Goal: Information Seeking & Learning: Learn about a topic

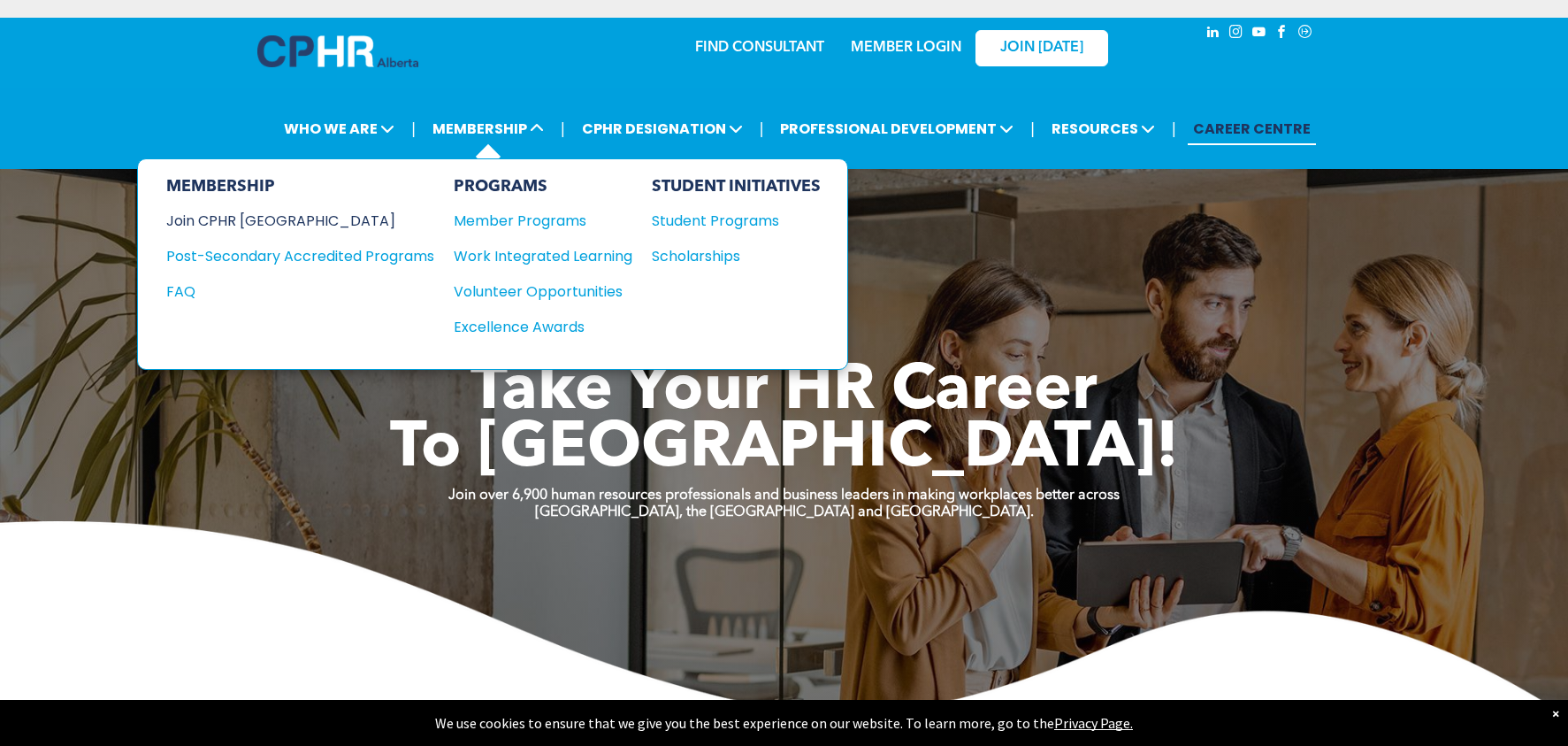
click at [286, 219] on div "Join CPHR [GEOGRAPHIC_DATA]" at bounding box center [287, 220] width 242 height 22
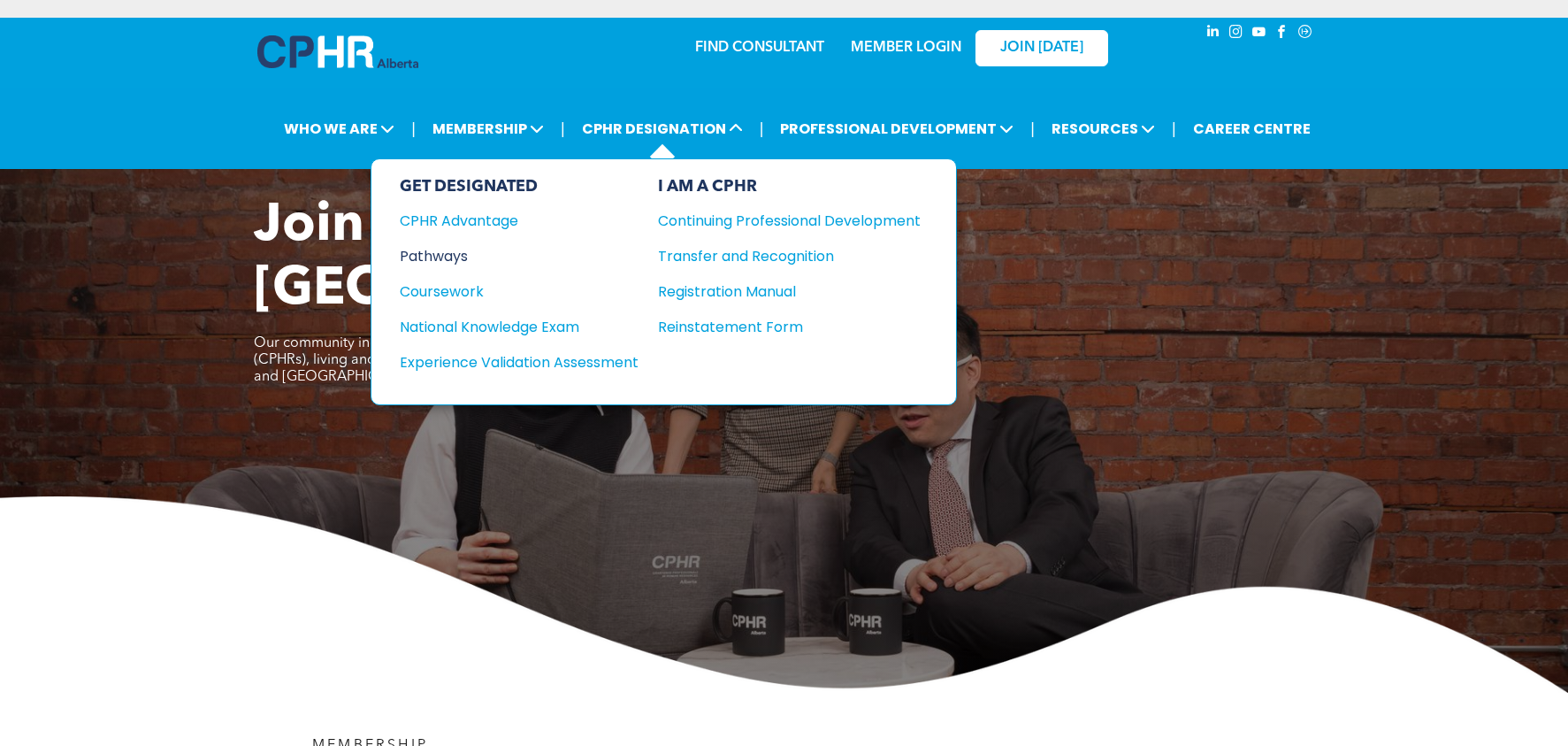
click at [457, 256] on div "Pathways" at bounding box center [507, 256] width 215 height 22
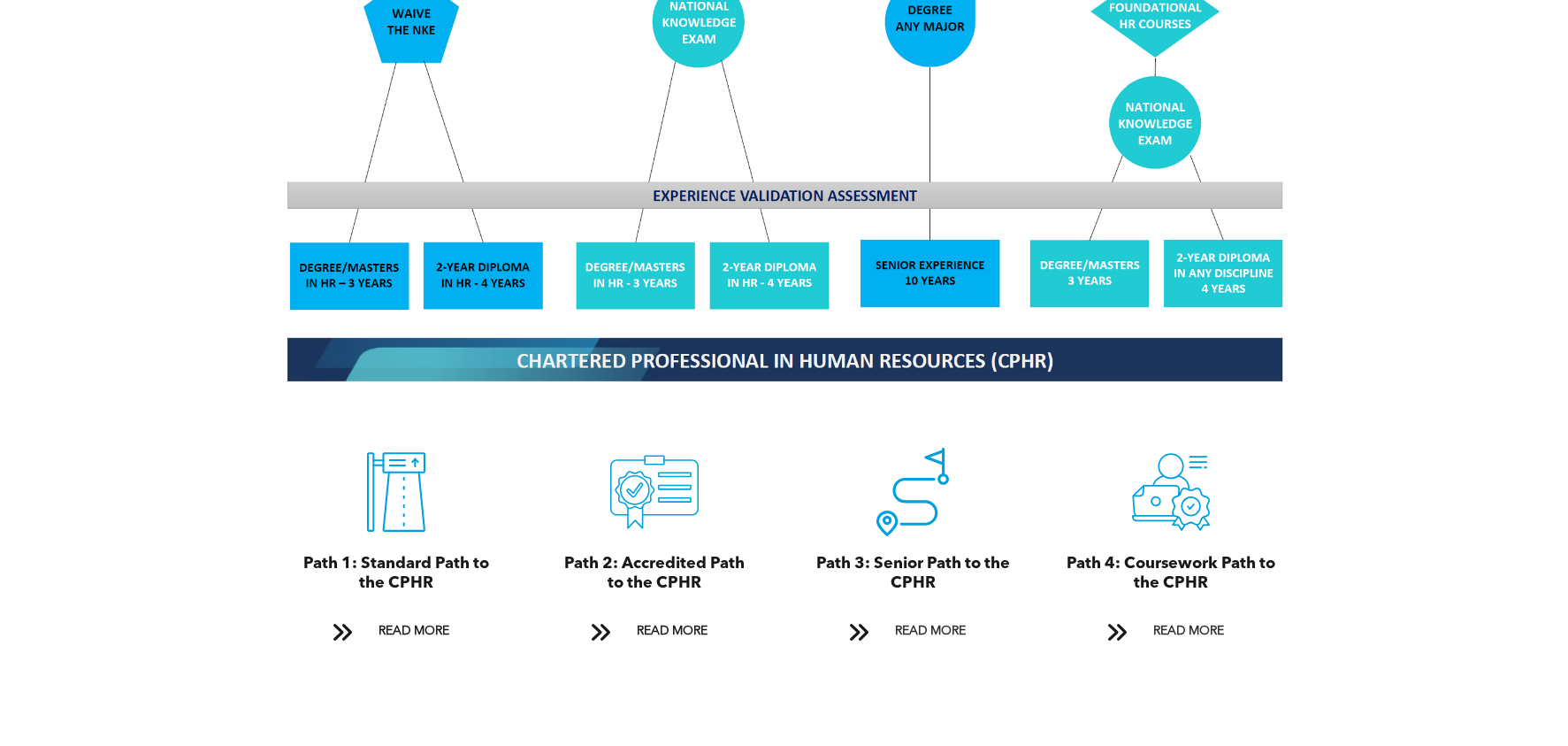
scroll to position [1707, 0]
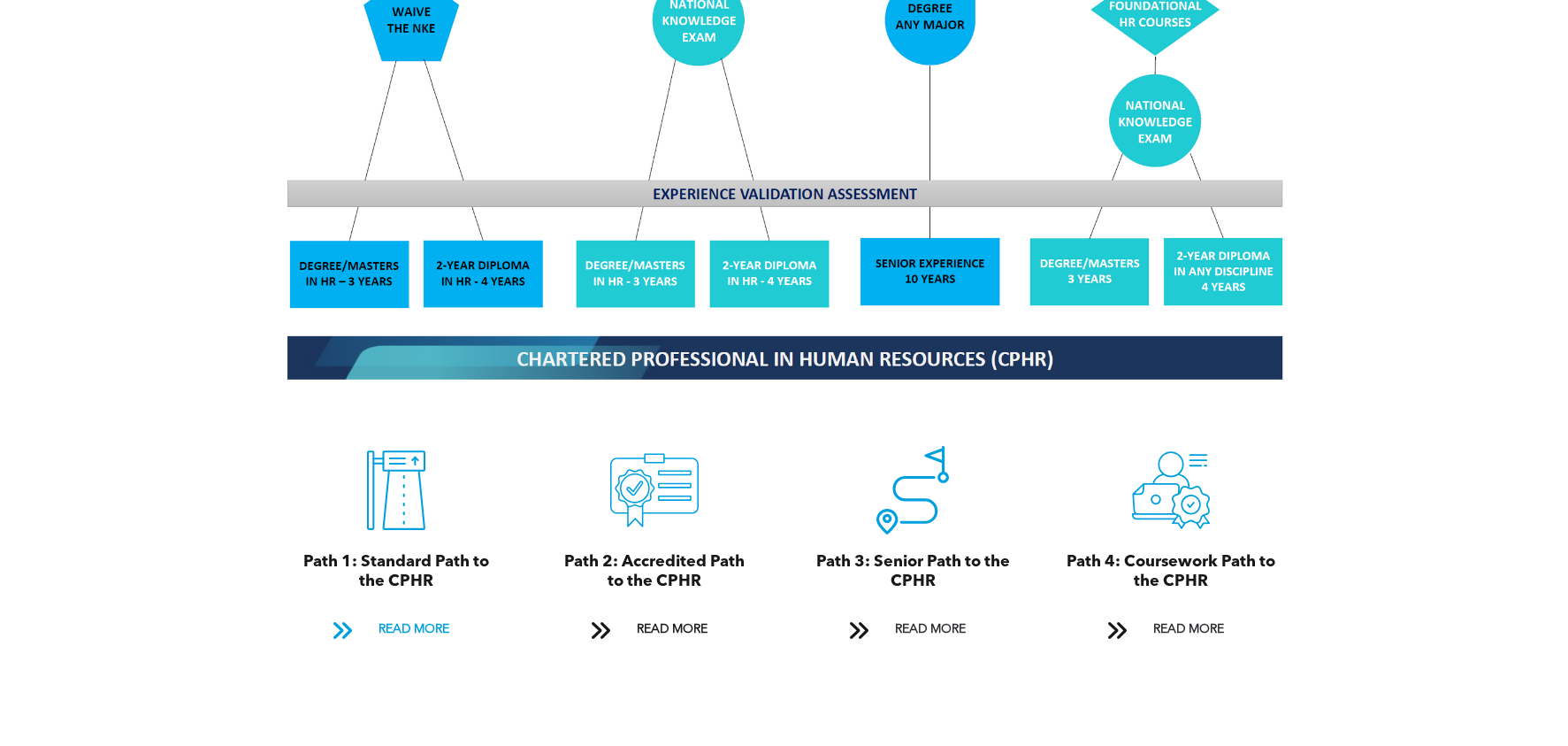
click at [418, 613] on span "READ MORE" at bounding box center [413, 630] width 83 height 33
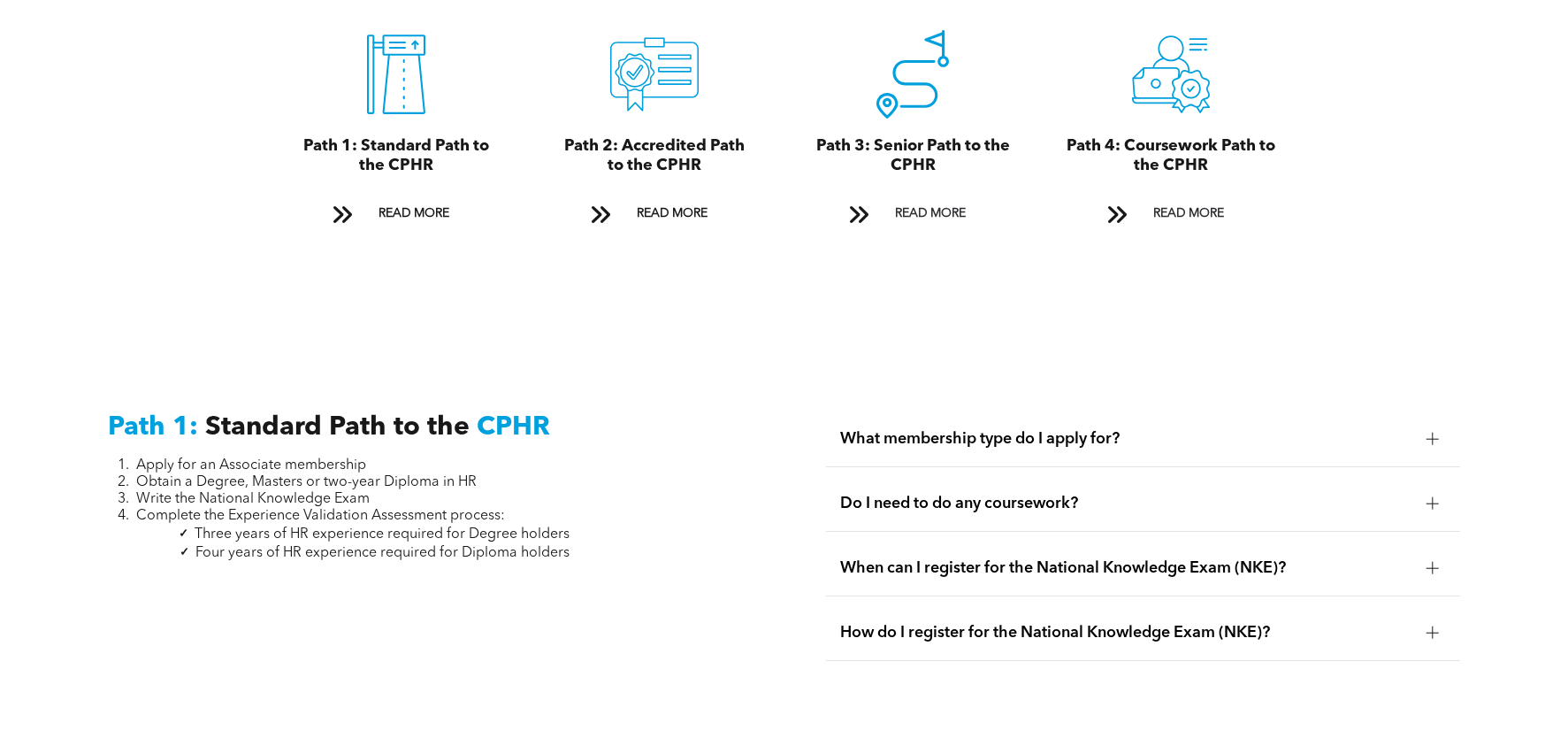
scroll to position [2128, 0]
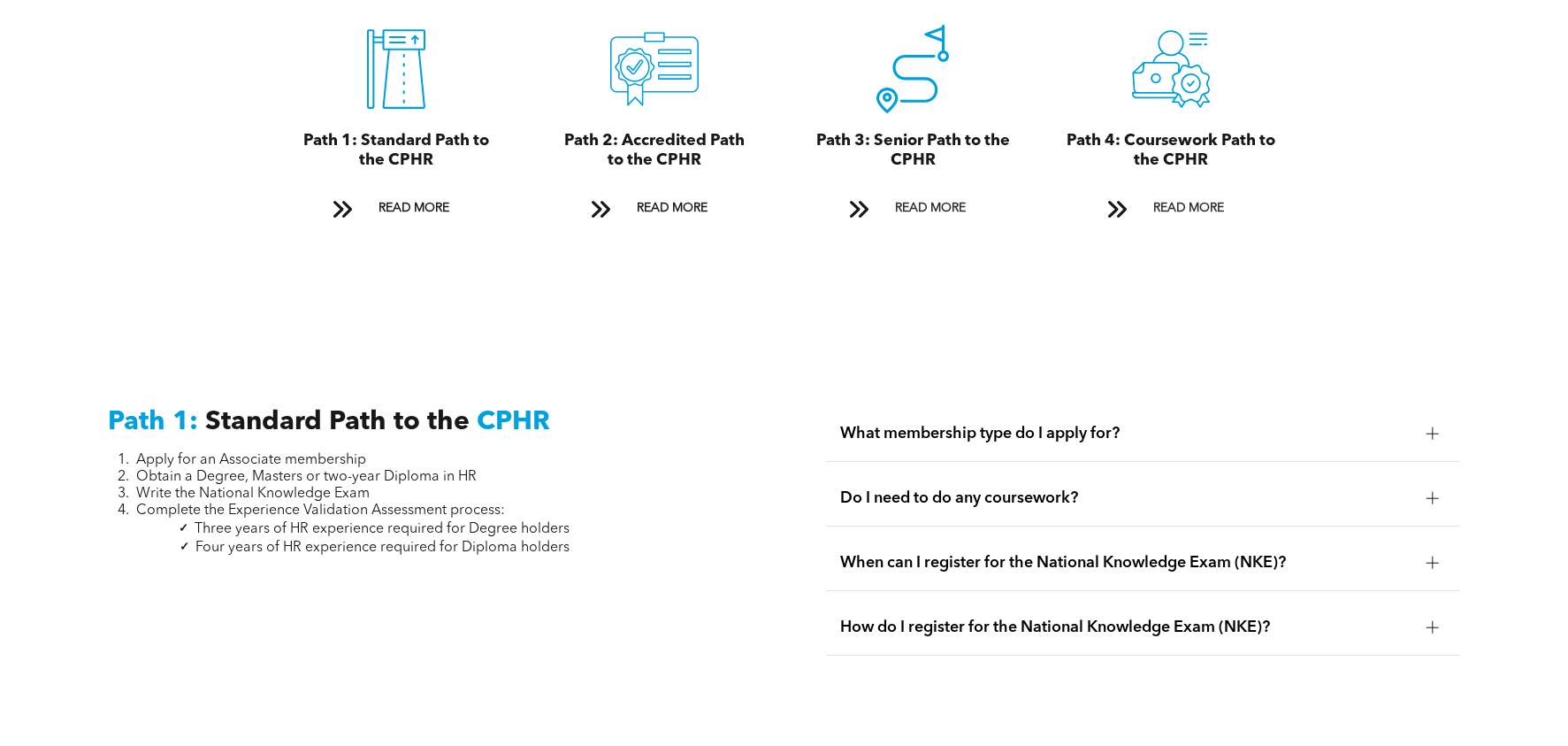
click at [967, 553] on span "When can I register for the National Knowledge Exam (NKE)?" at bounding box center [1127, 563] width 573 height 20
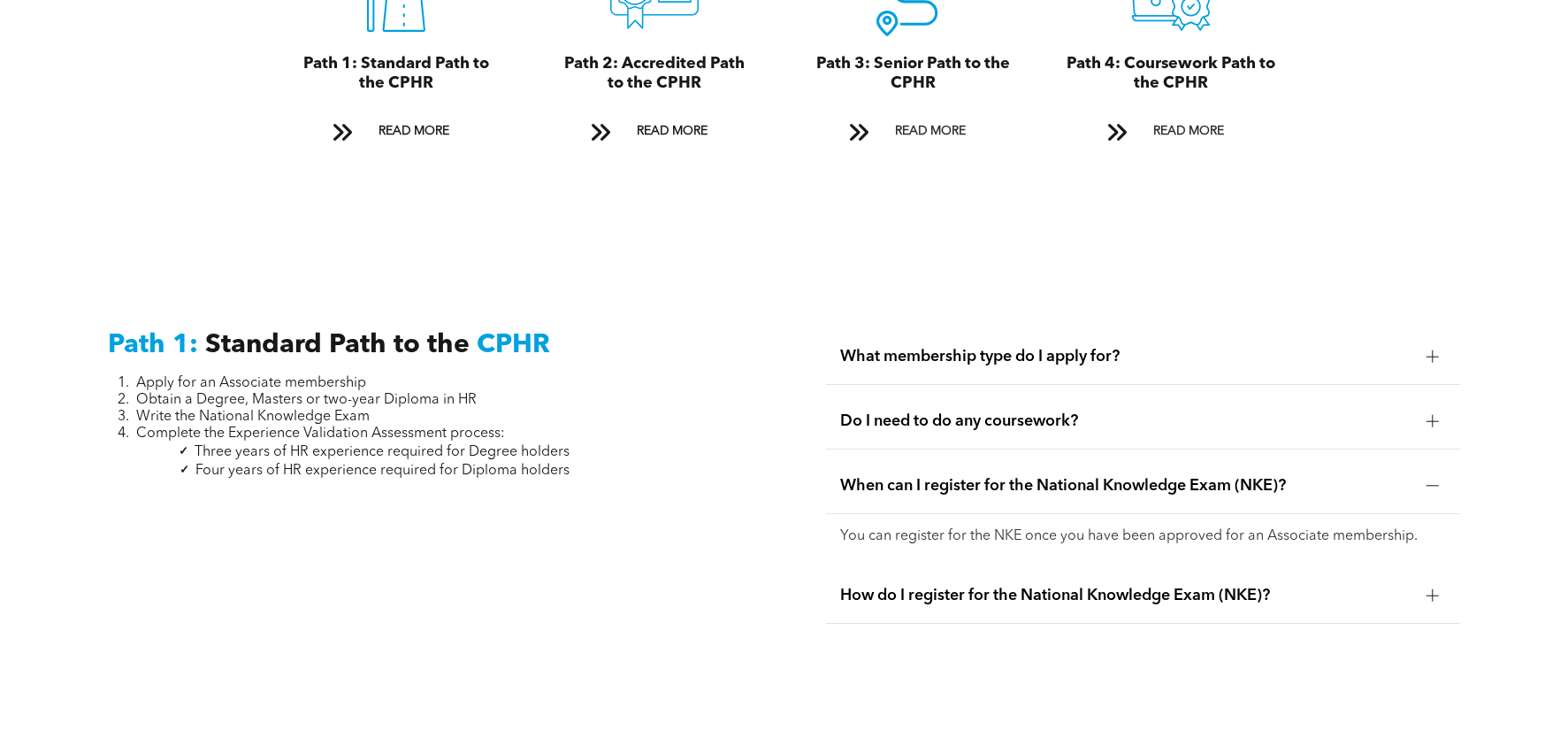
scroll to position [2207, 0]
click at [973, 584] on span "How do I register for the National Knowledge Exam (NKE)?" at bounding box center [1127, 594] width 573 height 20
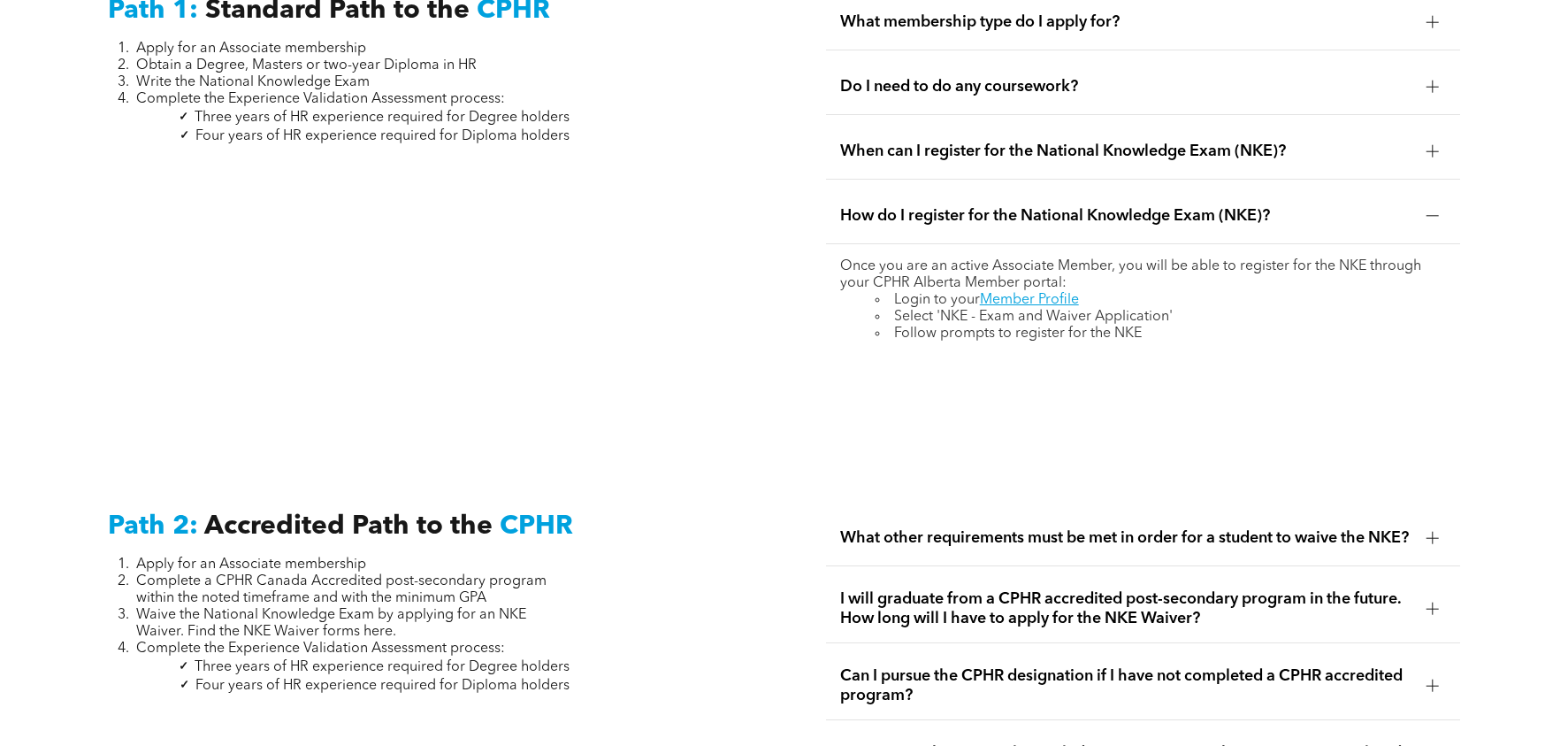
scroll to position [2548, 0]
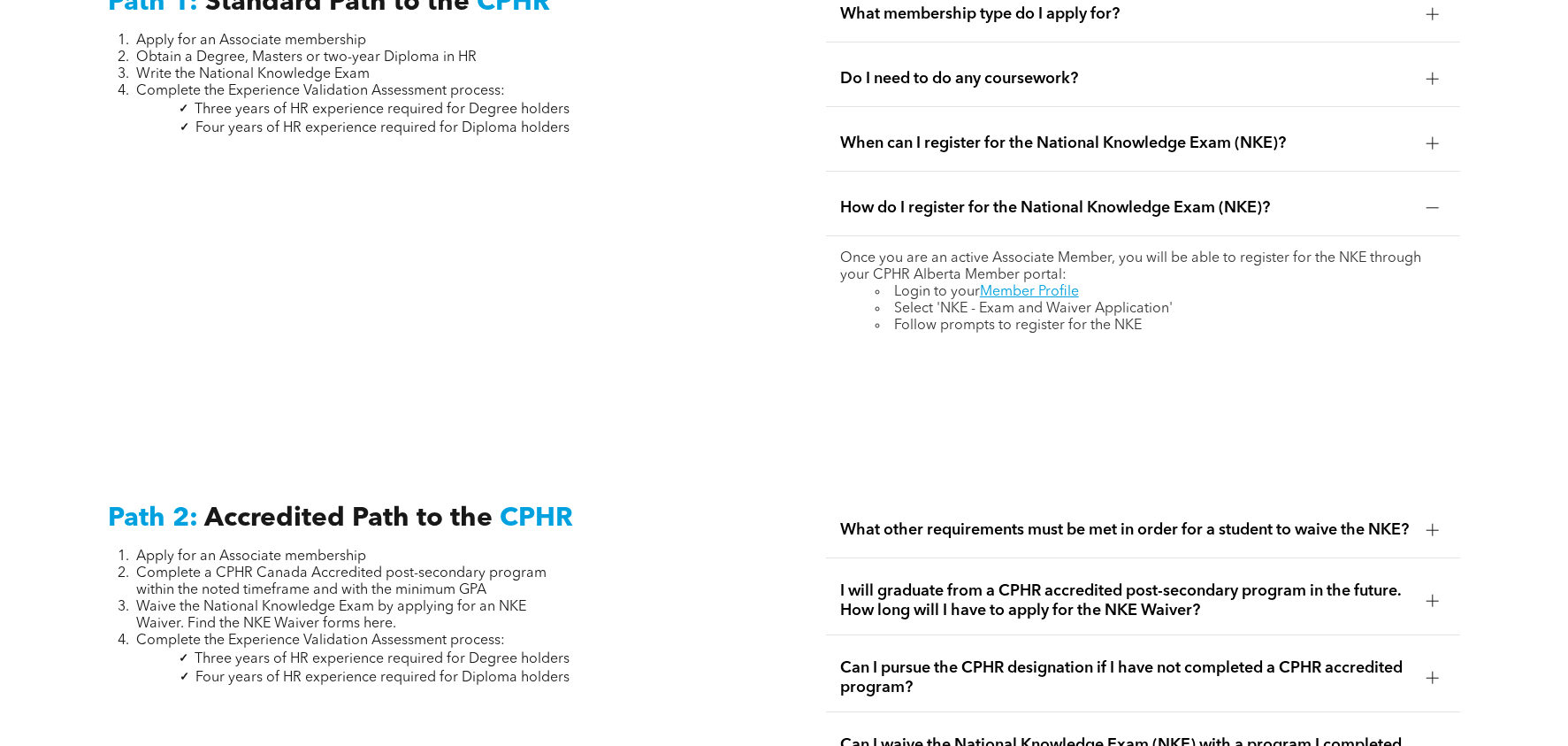
click at [871, 520] on span "What other requirements must be met in order for a student to waive the NKE?" at bounding box center [1127, 530] width 573 height 20
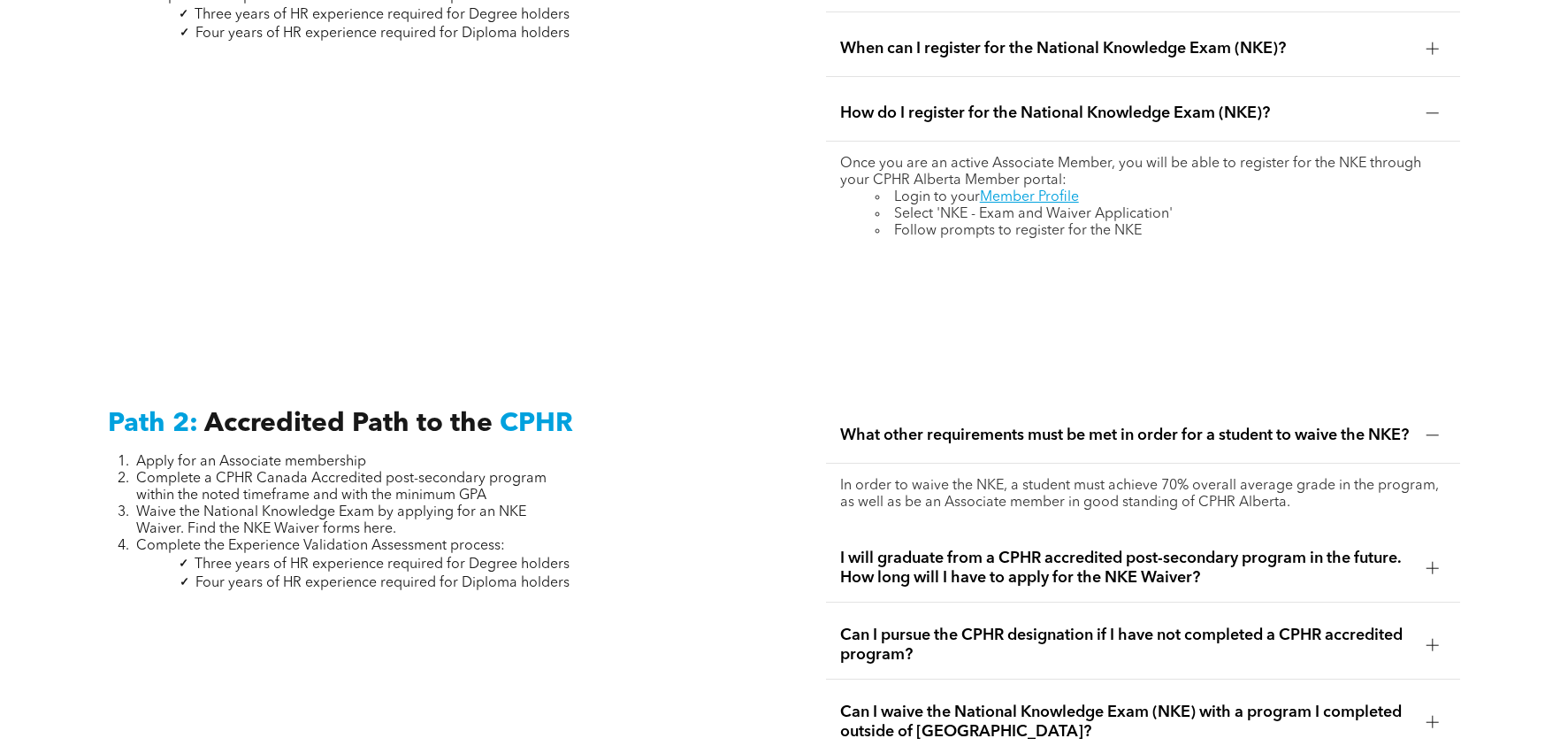
scroll to position [2643, 0]
click at [902, 558] on span "I will graduate from a CPHR accredited post-secondary program in the future. Ho…" at bounding box center [1127, 567] width 573 height 39
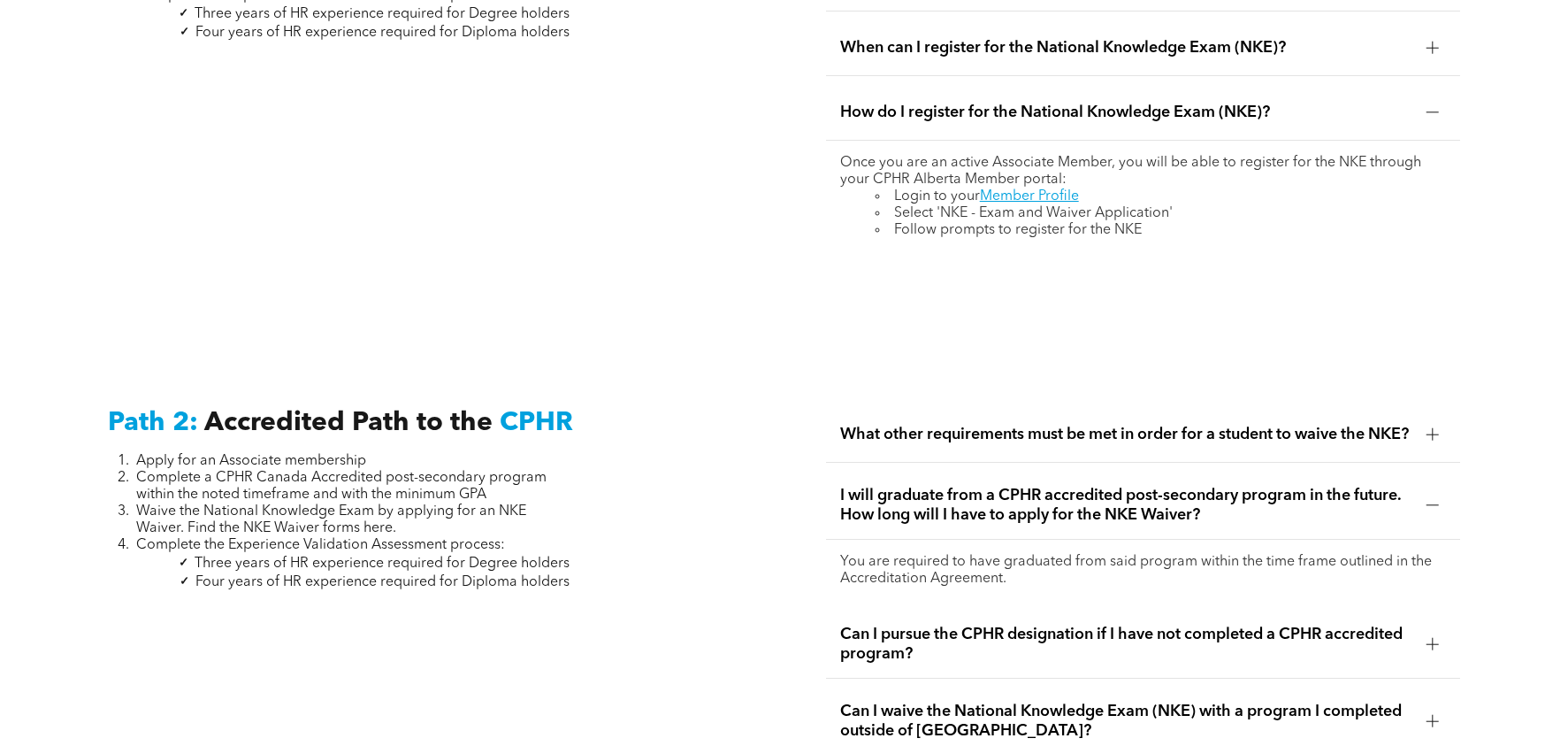
click at [896, 635] on span "Can I pursue the CPHR designation if I have not completed a CPHR accredited pro…" at bounding box center [1127, 644] width 573 height 39
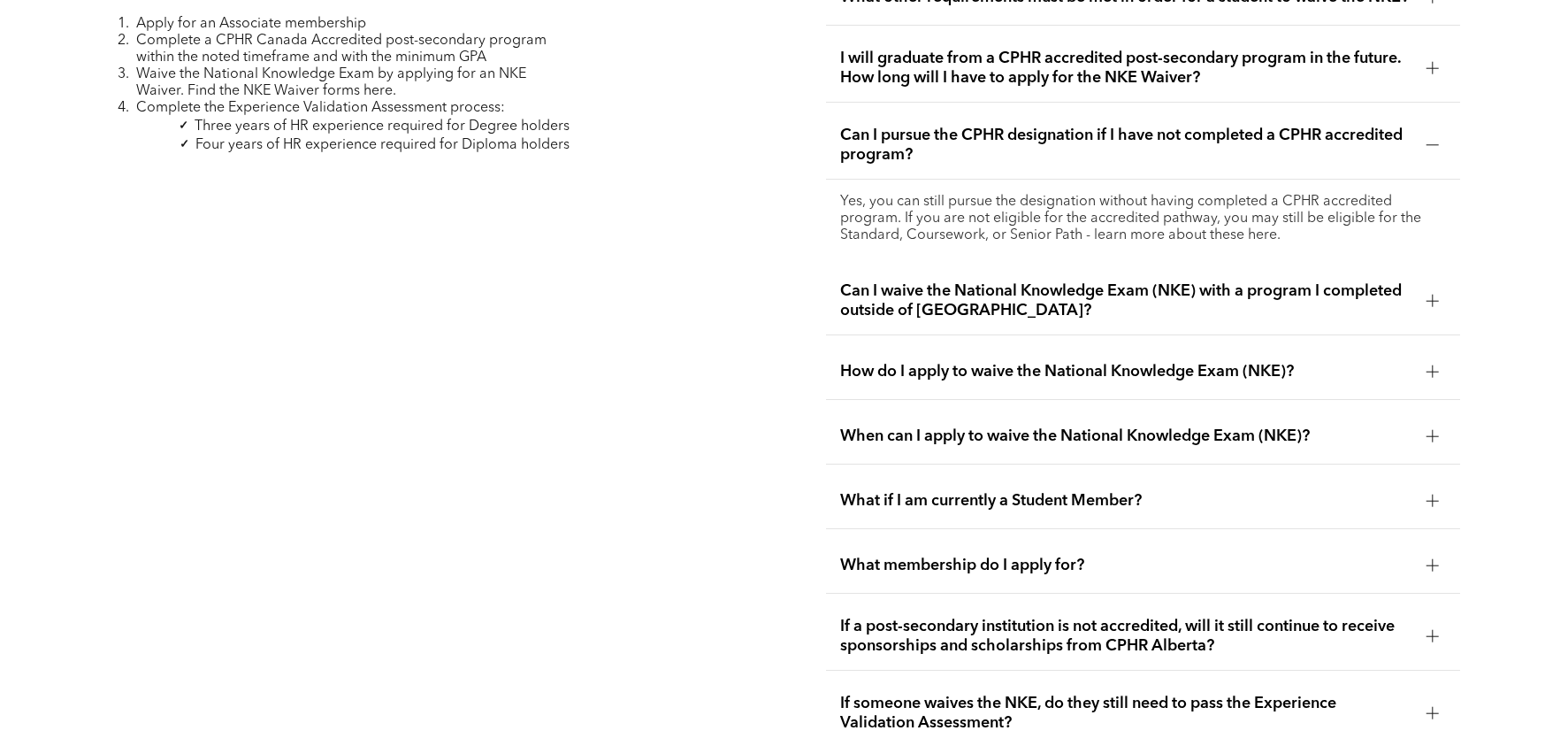
scroll to position [3085, 0]
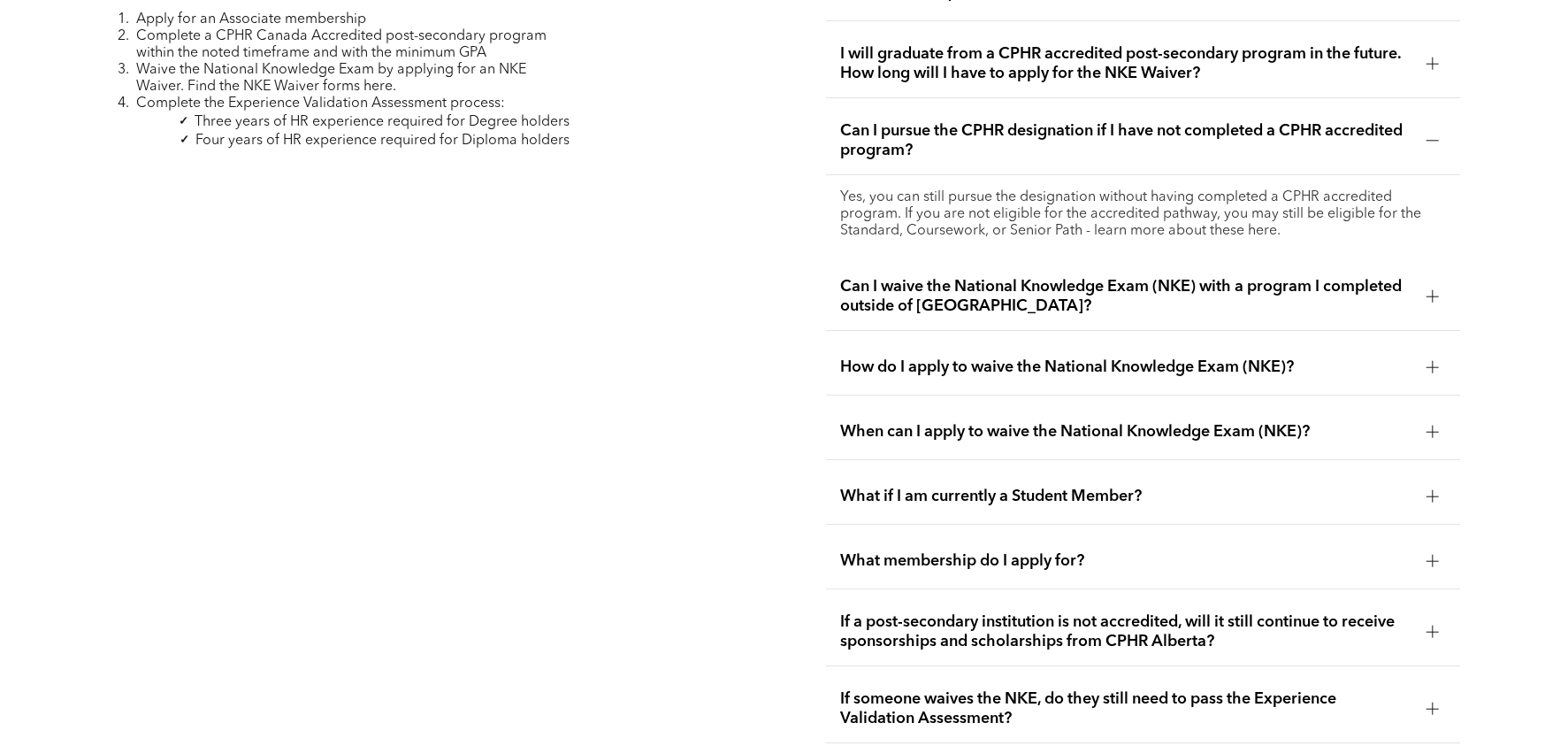
click at [890, 553] on span "What membership do I apply for?" at bounding box center [1127, 562] width 573 height 20
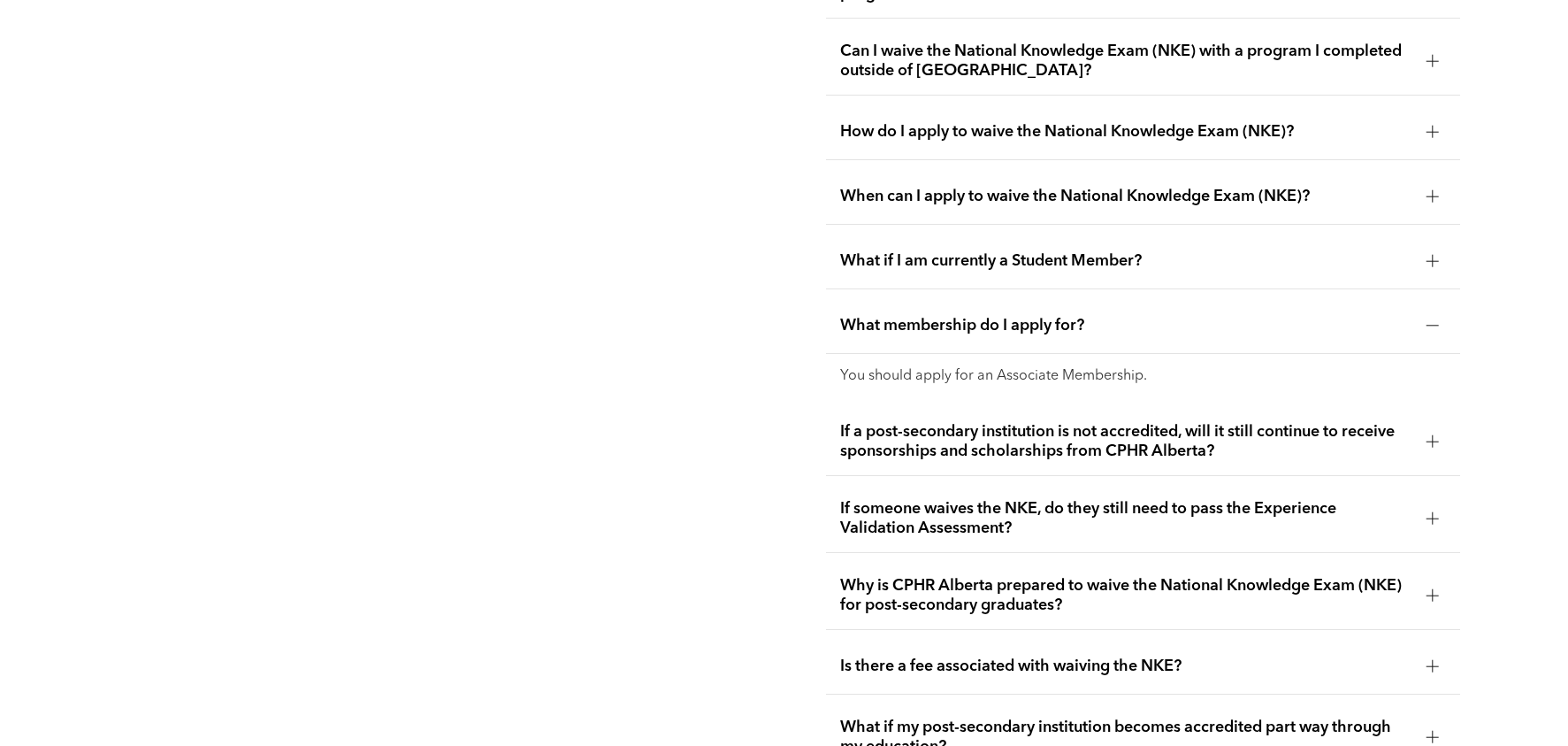
scroll to position [3244, 0]
click at [916, 587] on span "Why is CPHR Alberta prepared to waive the National Knowledge Exam (NKE) for pos…" at bounding box center [1127, 593] width 573 height 39
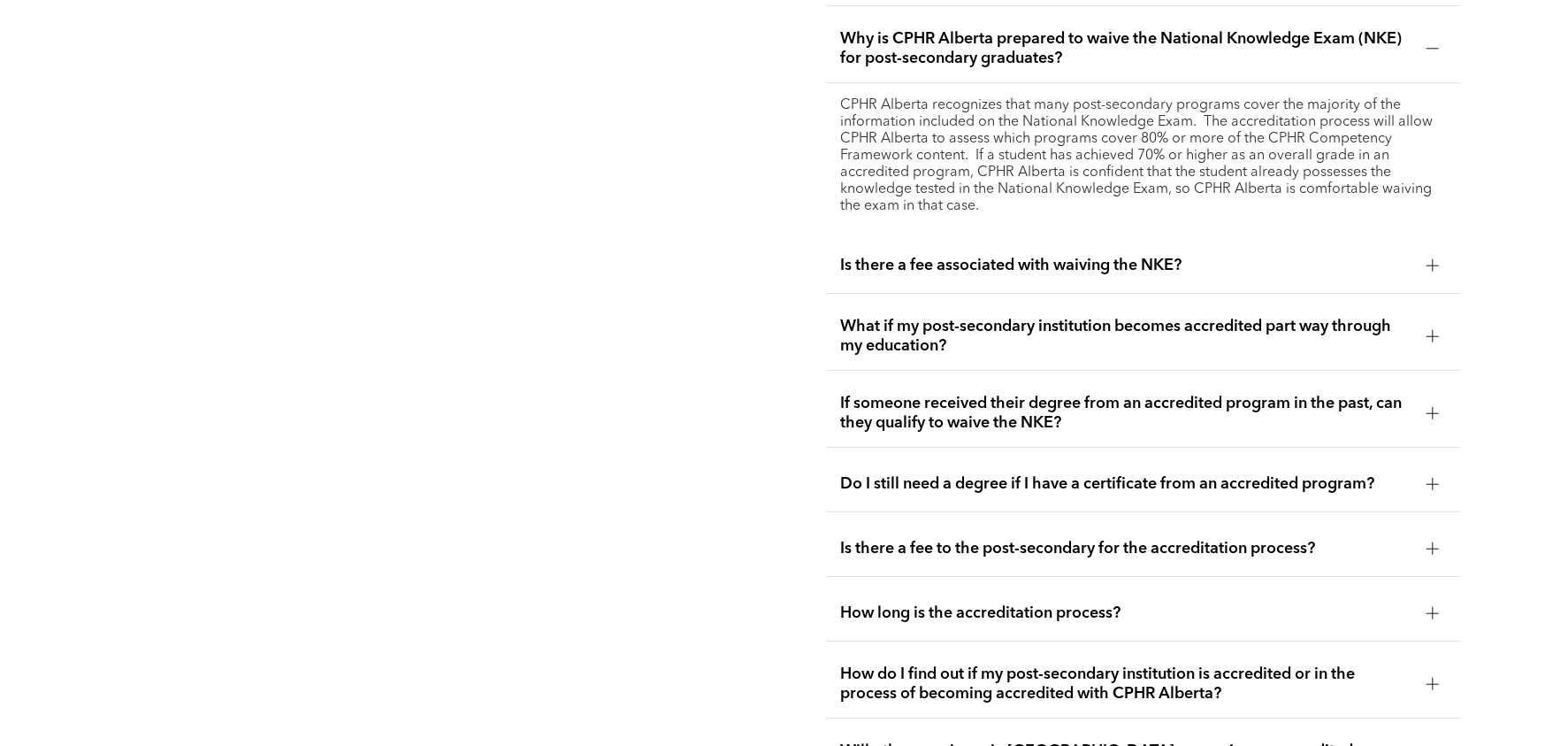
scroll to position [3748, 0]
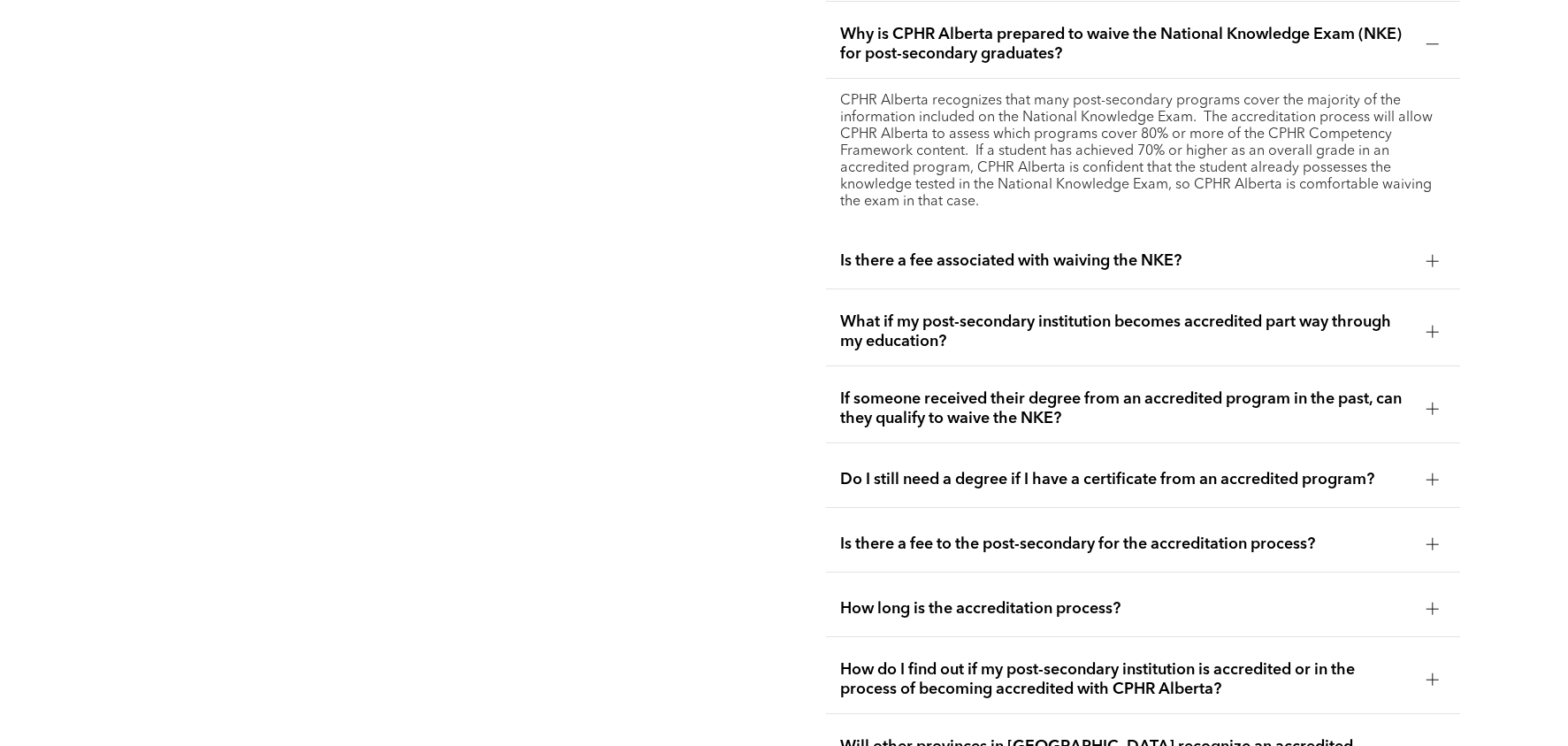
click at [1030, 543] on span "Is there a fee to the post-secondary for the accreditation process?" at bounding box center [1127, 544] width 573 height 20
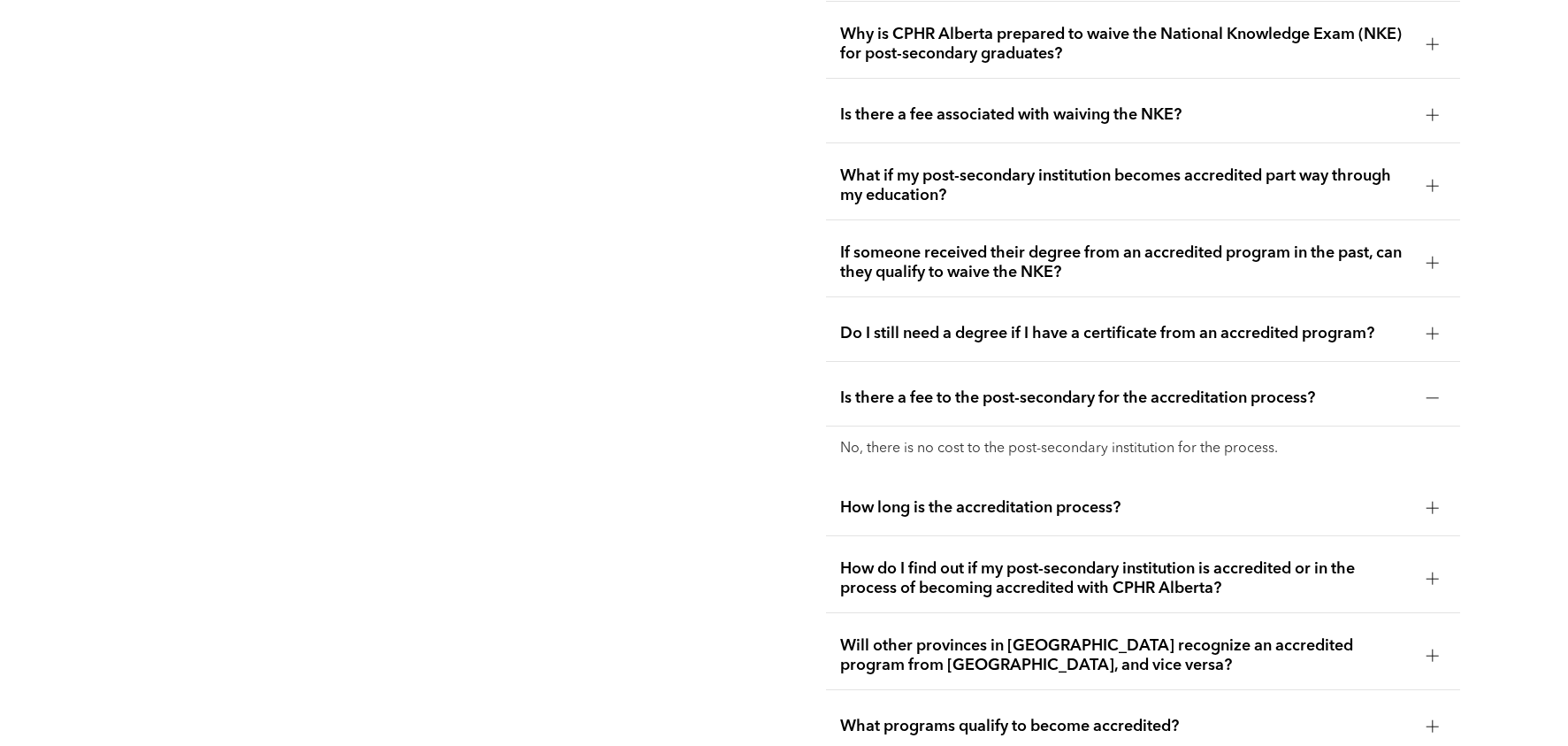
click at [1073, 498] on span "How long is the accreditation process?" at bounding box center [1127, 508] width 573 height 20
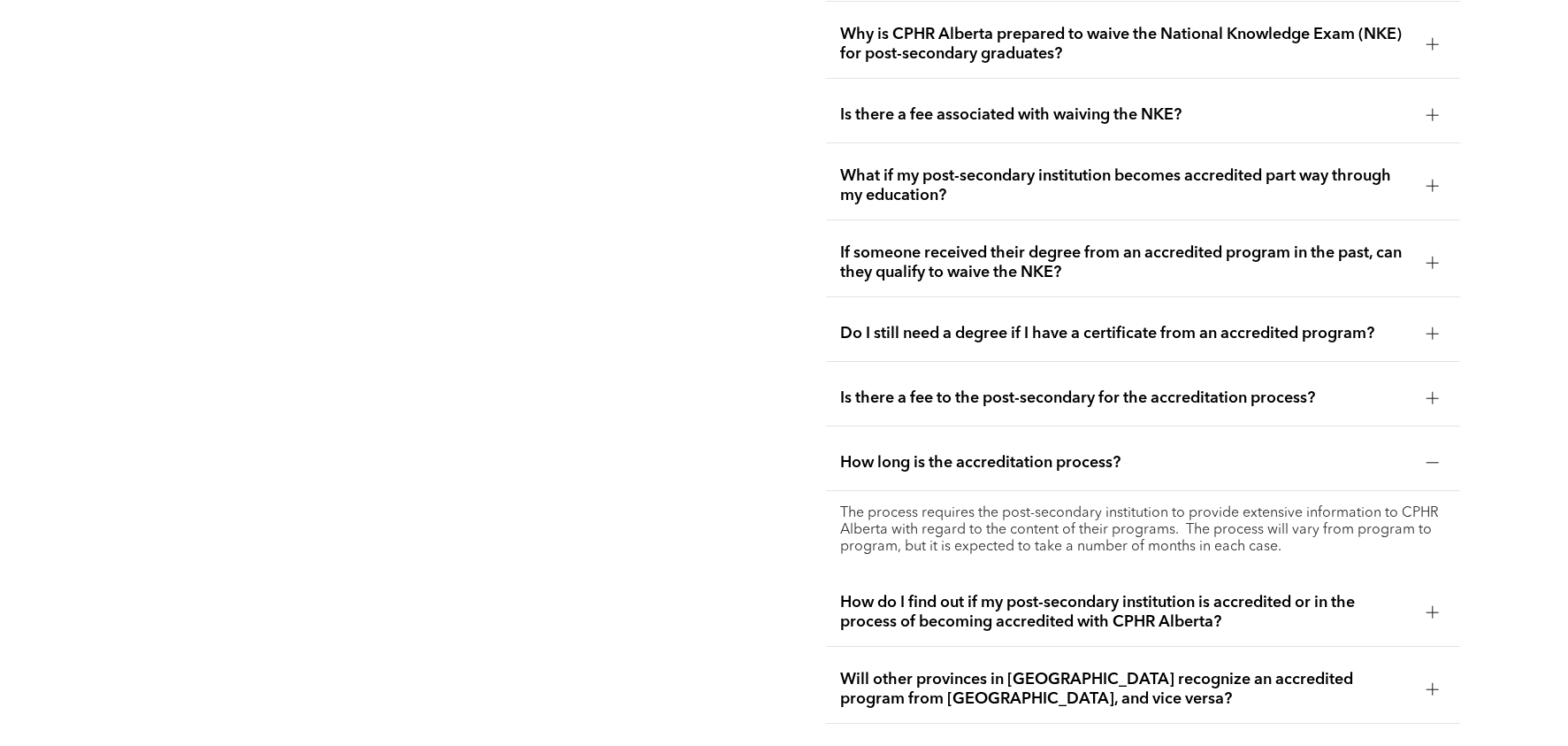
click at [1062, 605] on span "How do I find out if my post-secondary institution is accredited or in the proc…" at bounding box center [1127, 612] width 573 height 39
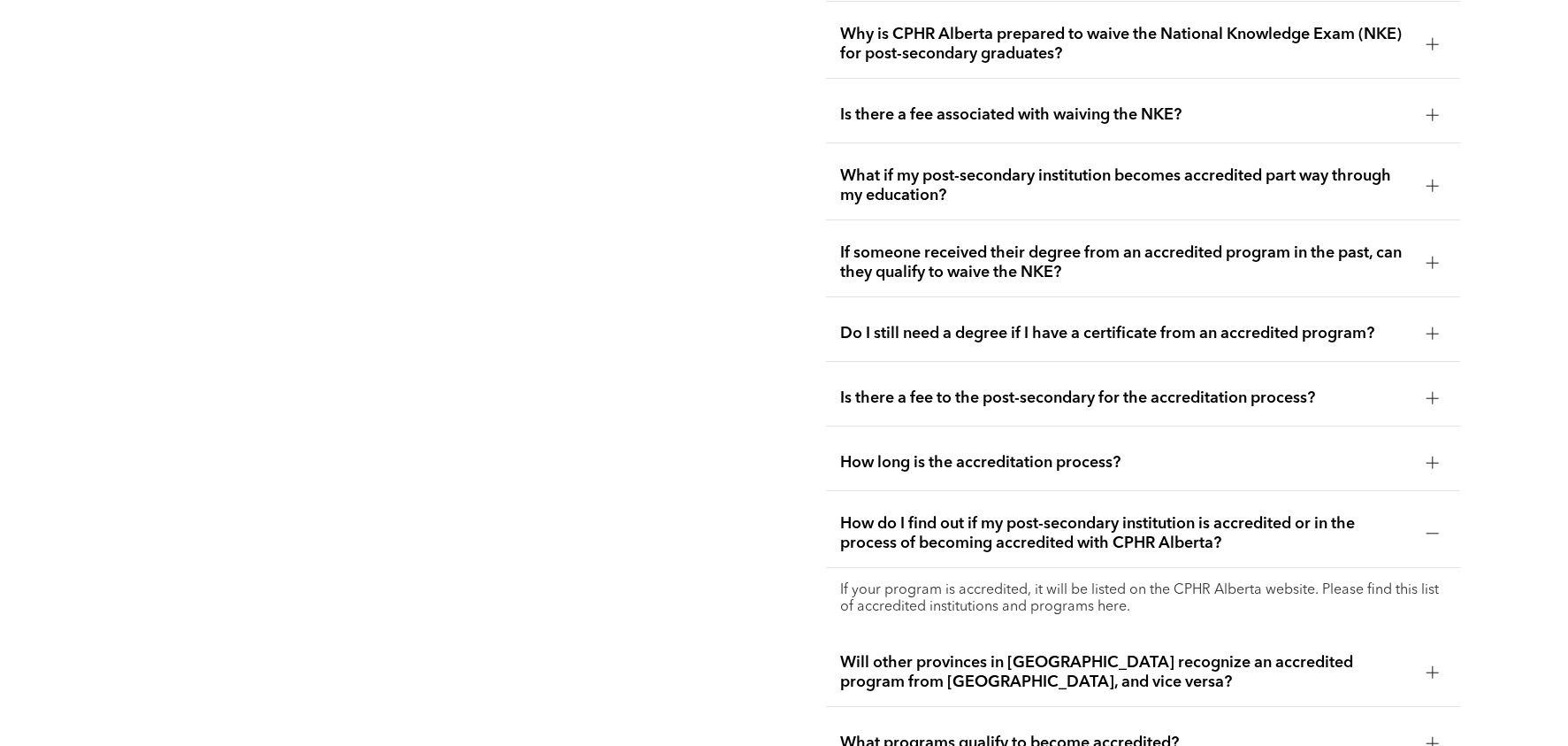
click at [1042, 592] on p "If your program is accredited, it will be listed on the CPHR Alberta website. P…" at bounding box center [1143, 599] width 606 height 34
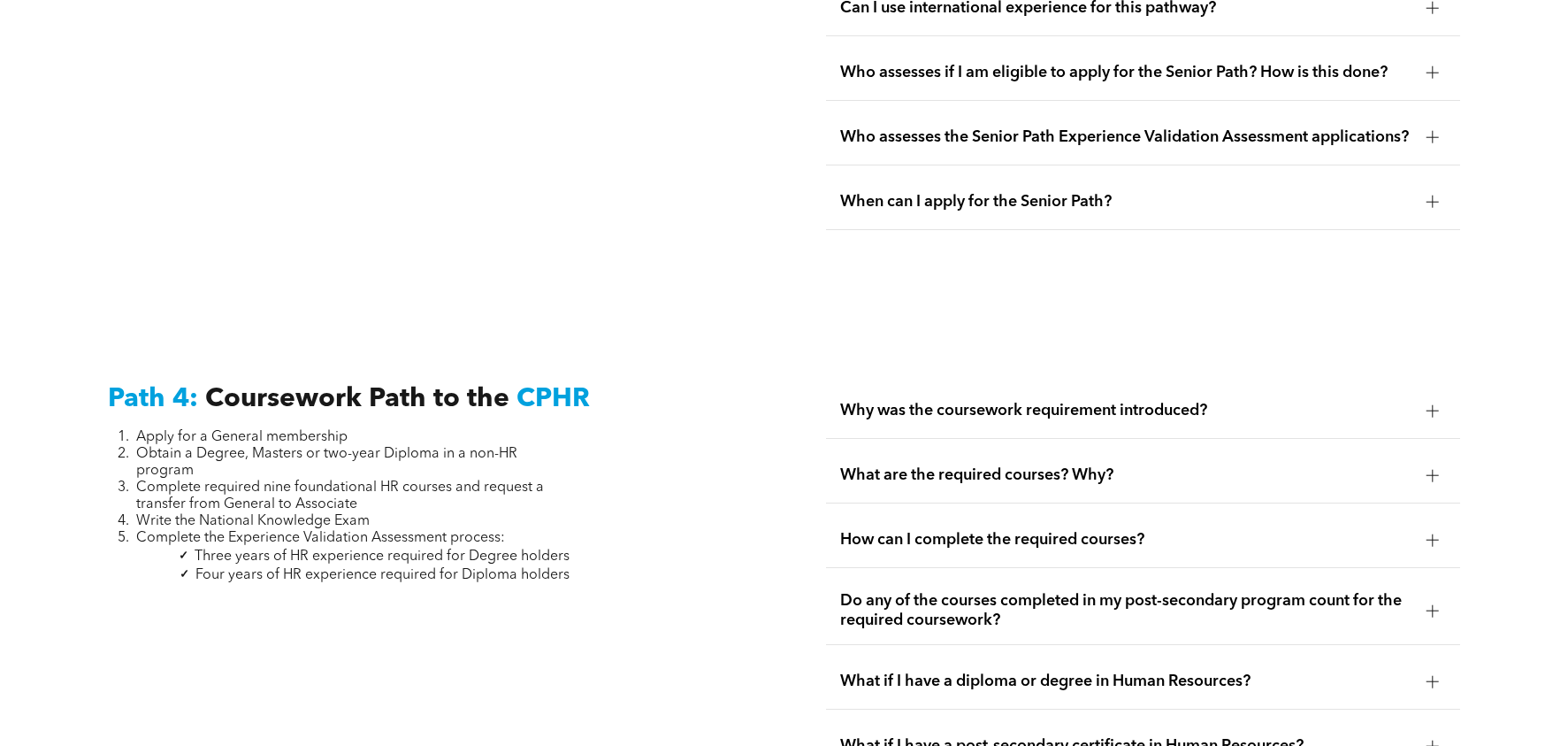
scroll to position [5678, 0]
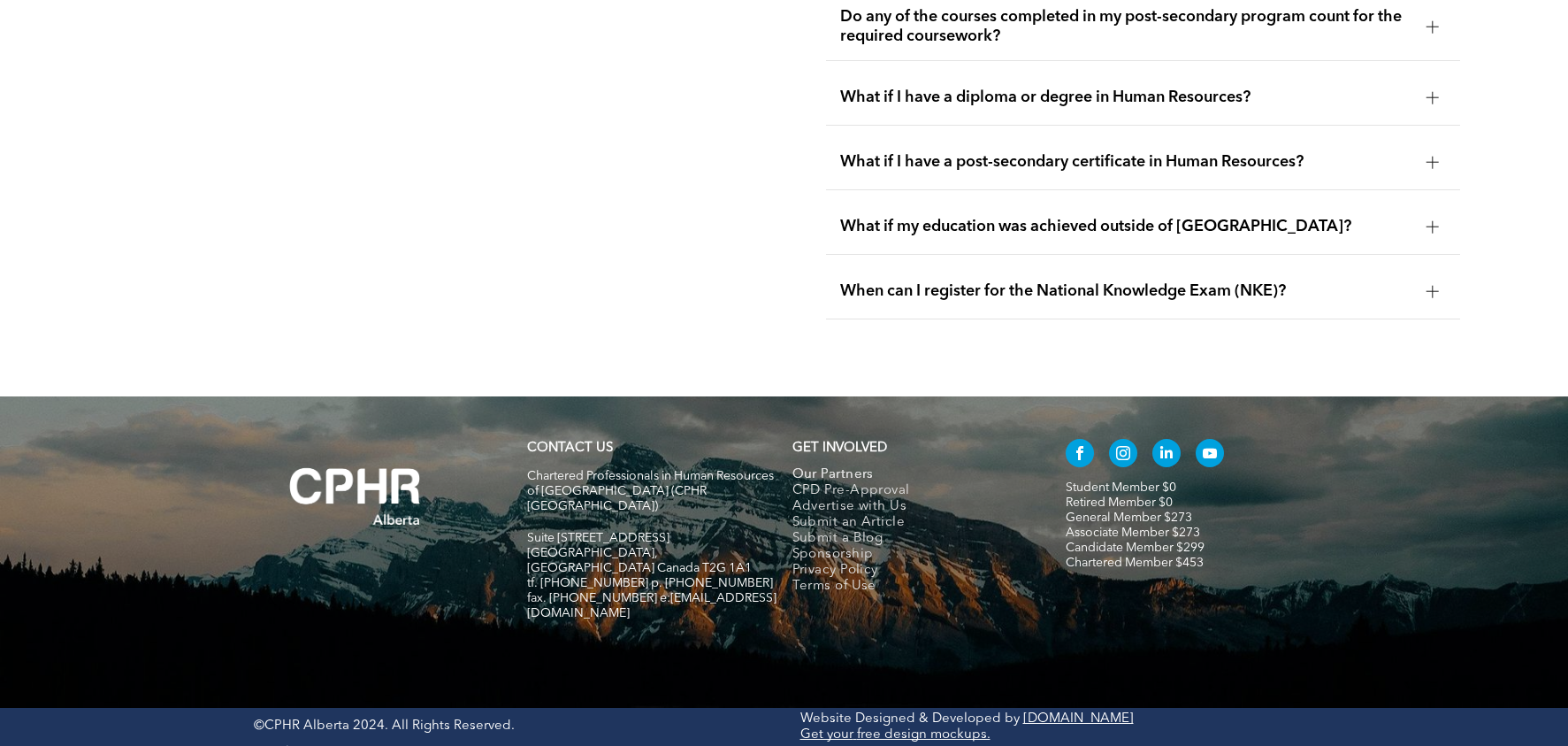
click at [852, 484] on span "Our Partners" at bounding box center [833, 476] width 81 height 16
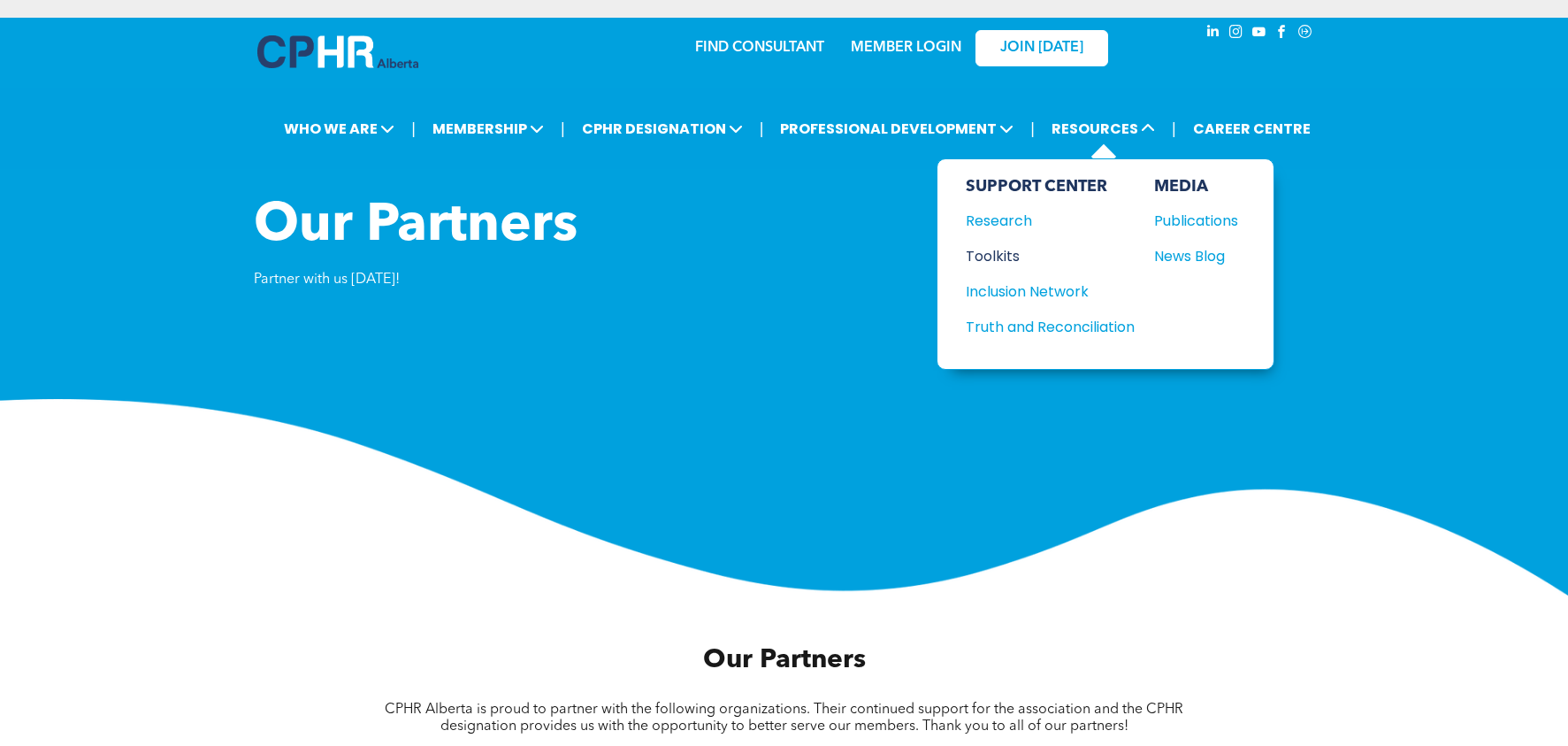
click at [1012, 253] on div "Toolkits" at bounding box center [1042, 256] width 152 height 22
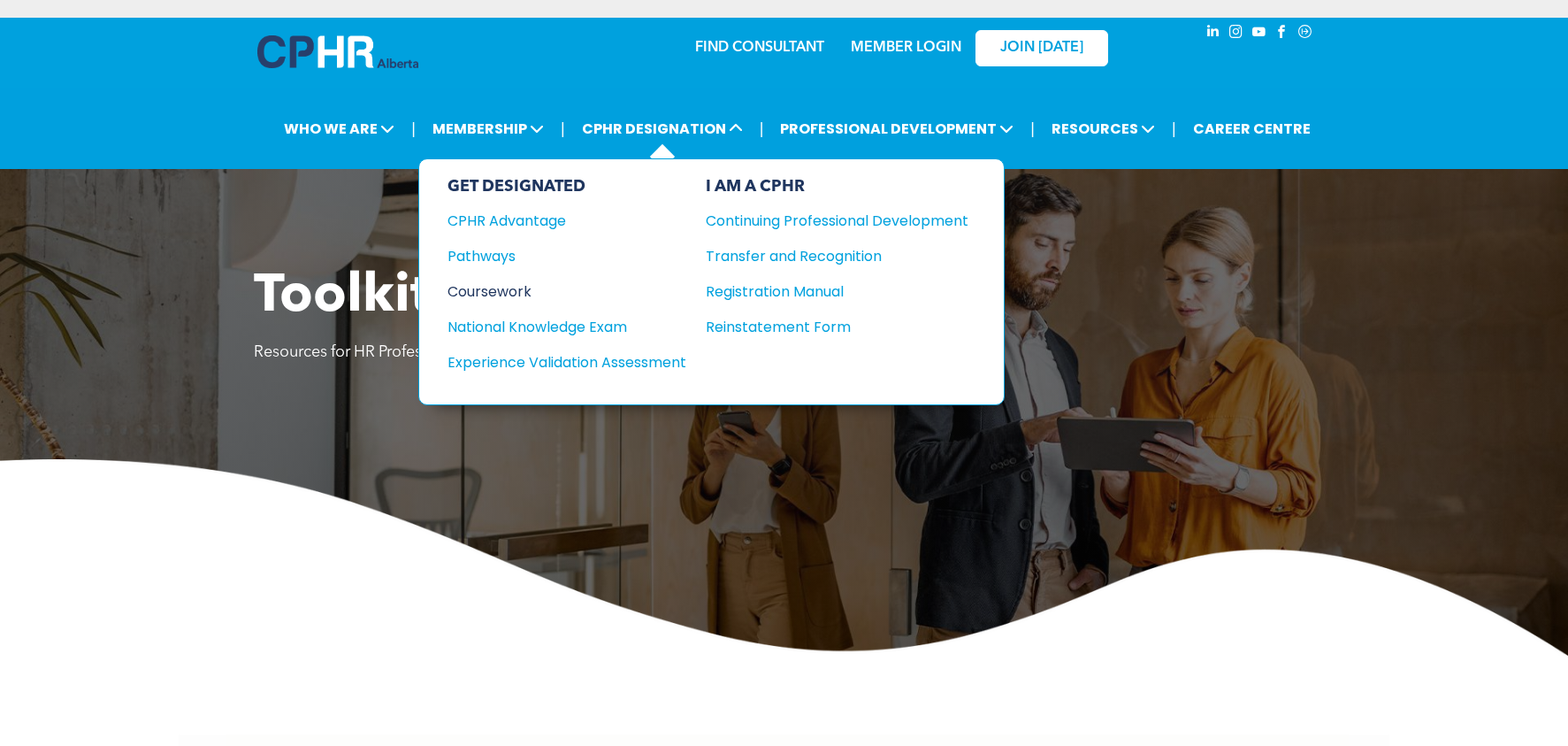
click at [502, 291] on div "Coursework" at bounding box center [555, 291] width 215 height 22
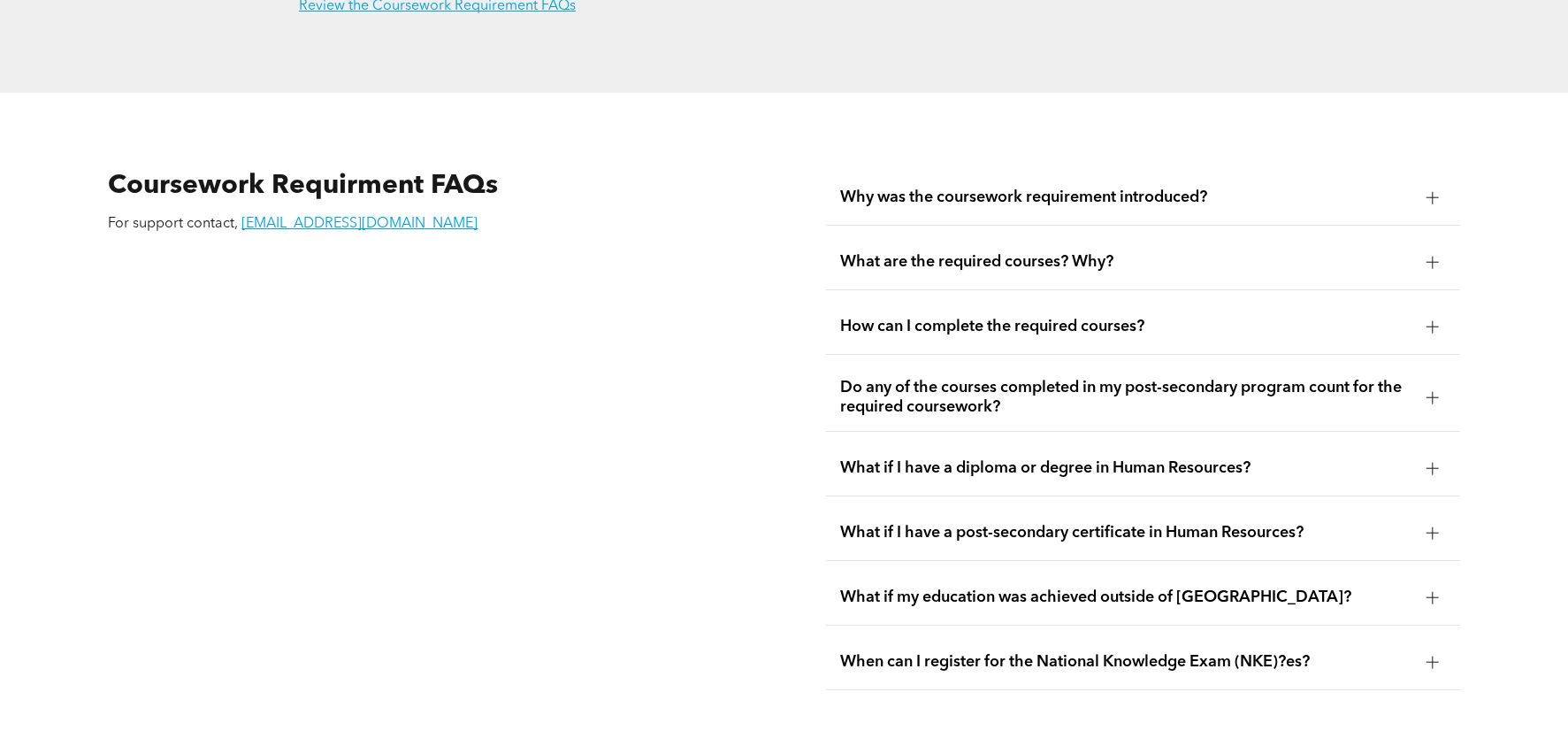
scroll to position [3096, 0]
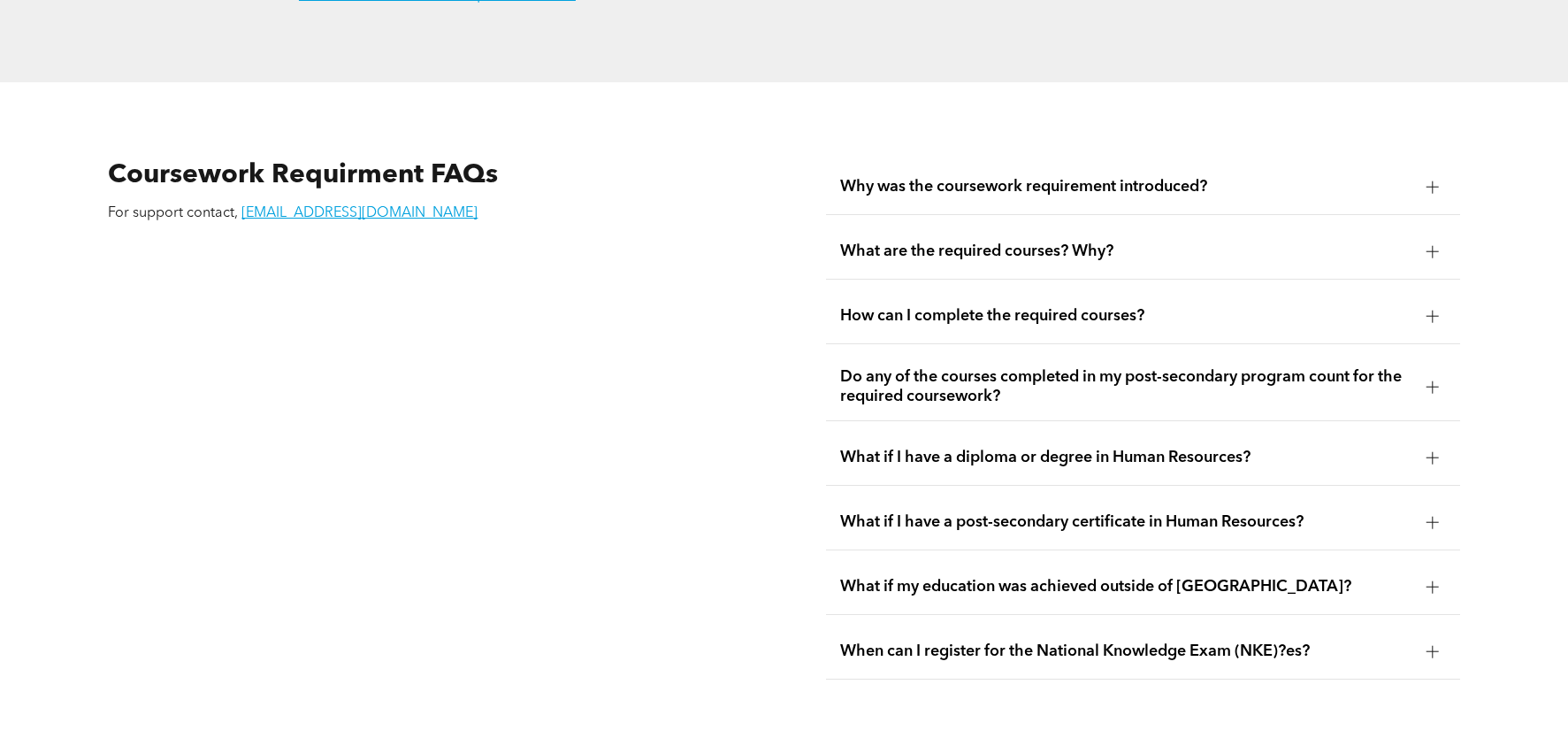
click at [976, 448] on span "What if I have a diploma or degree in Human Resources?" at bounding box center [1127, 458] width 573 height 20
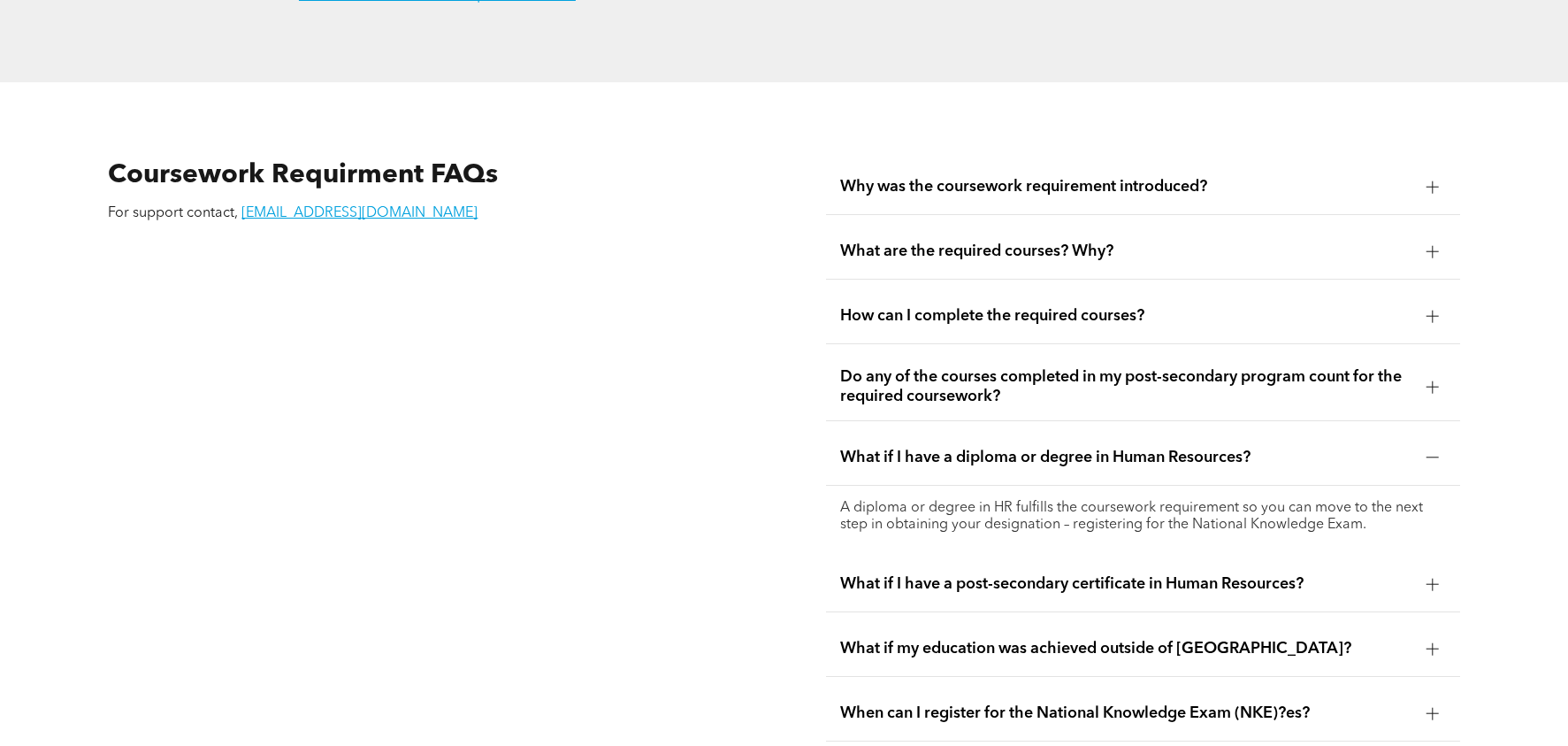
click at [1170, 574] on span "What if I have a post-secondary certificate in Human Resources?" at bounding box center [1127, 584] width 573 height 20
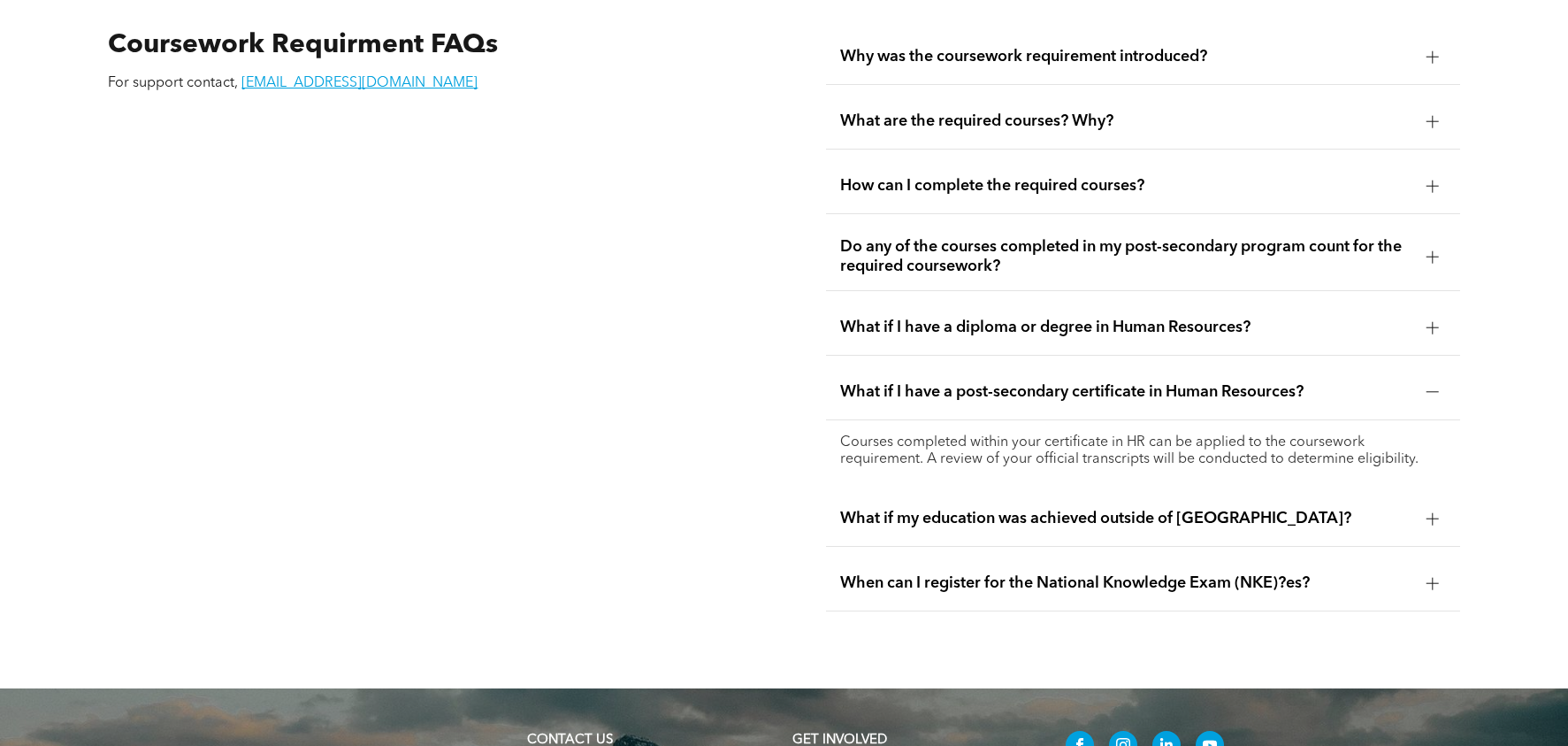
scroll to position [3235, 0]
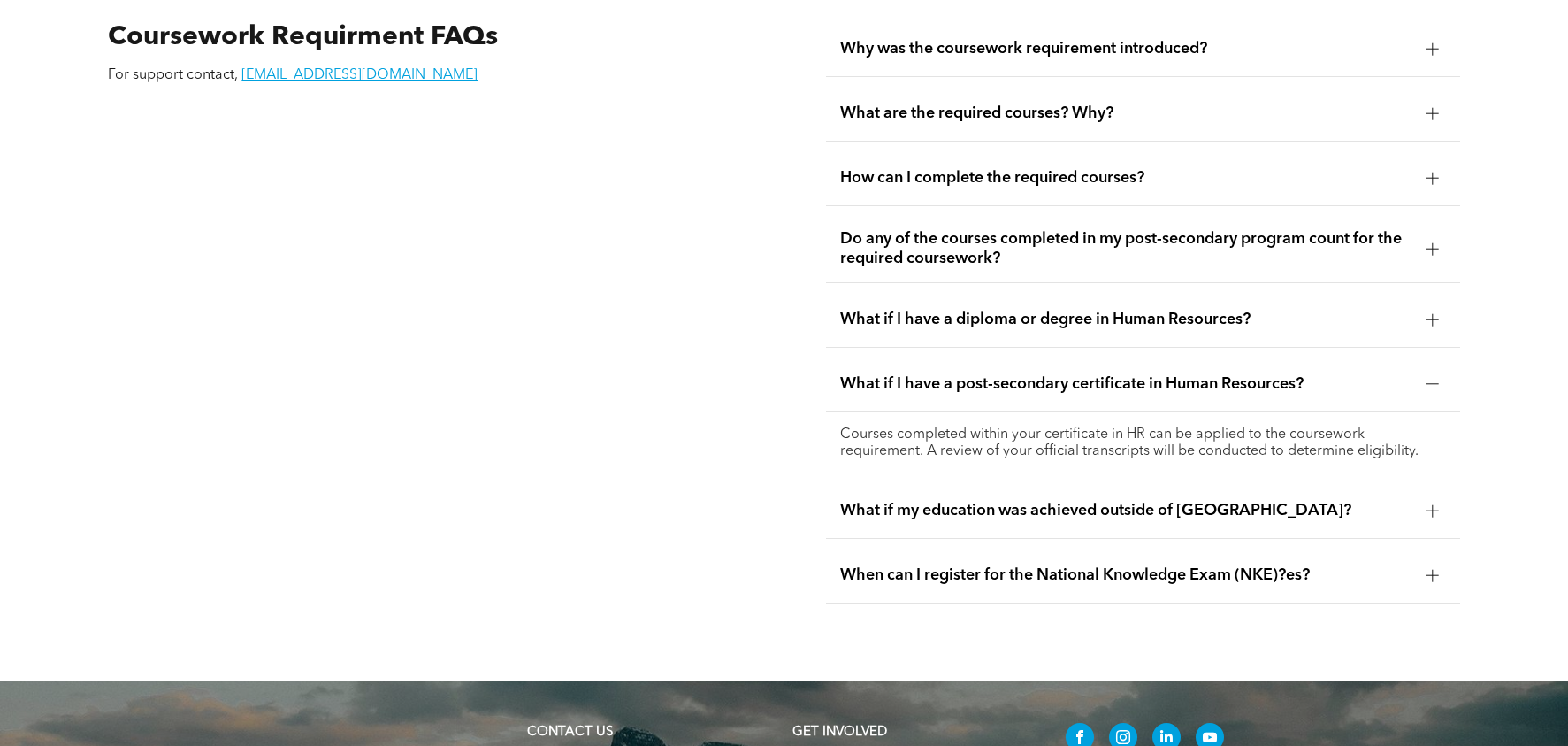
click at [1061, 229] on span "Do any of the courses completed in my post-secondary program count for the requ…" at bounding box center [1127, 248] width 573 height 39
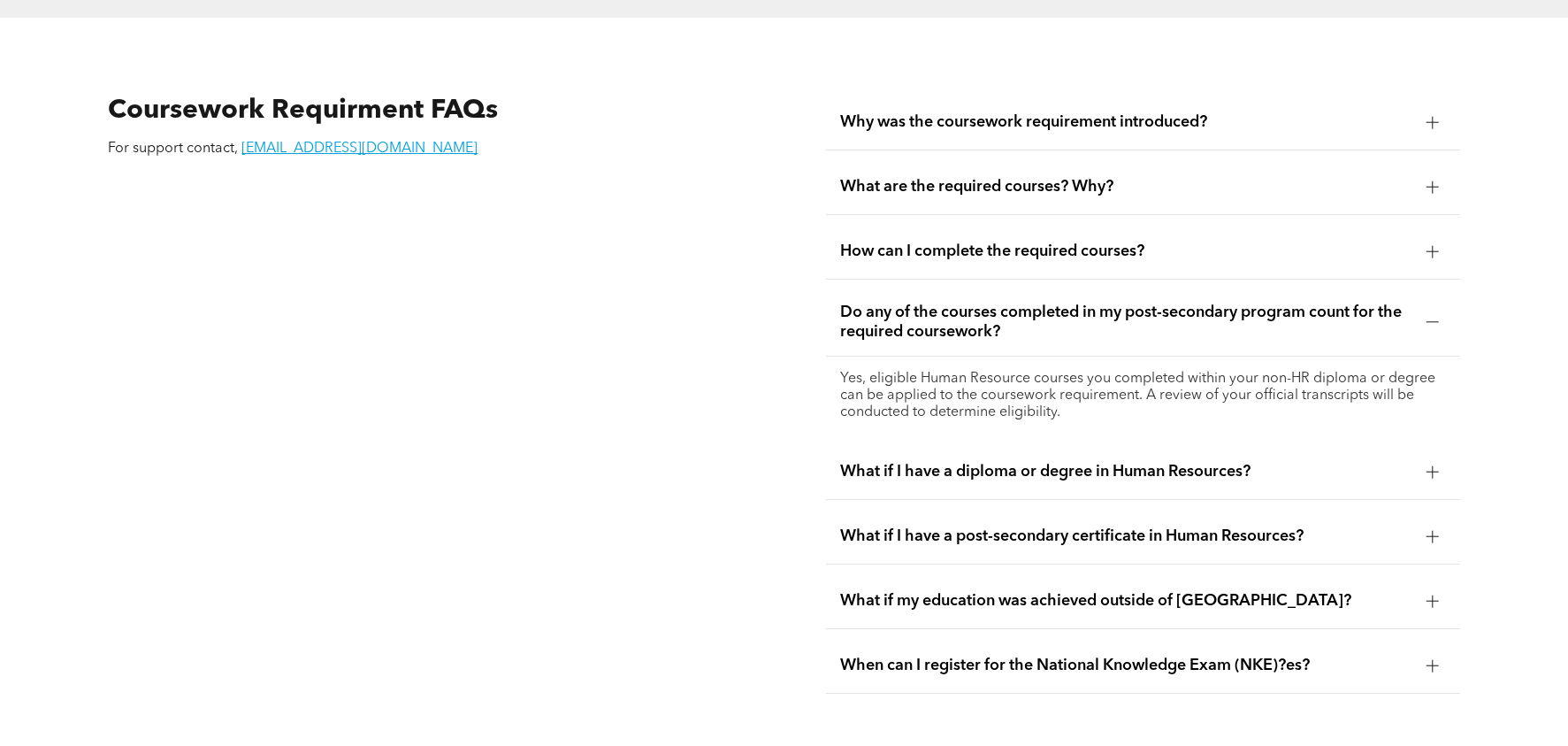
scroll to position [3160, 0]
click at [1113, 115] on span "Why was the coursework requirement introduced?" at bounding box center [1127, 124] width 573 height 20
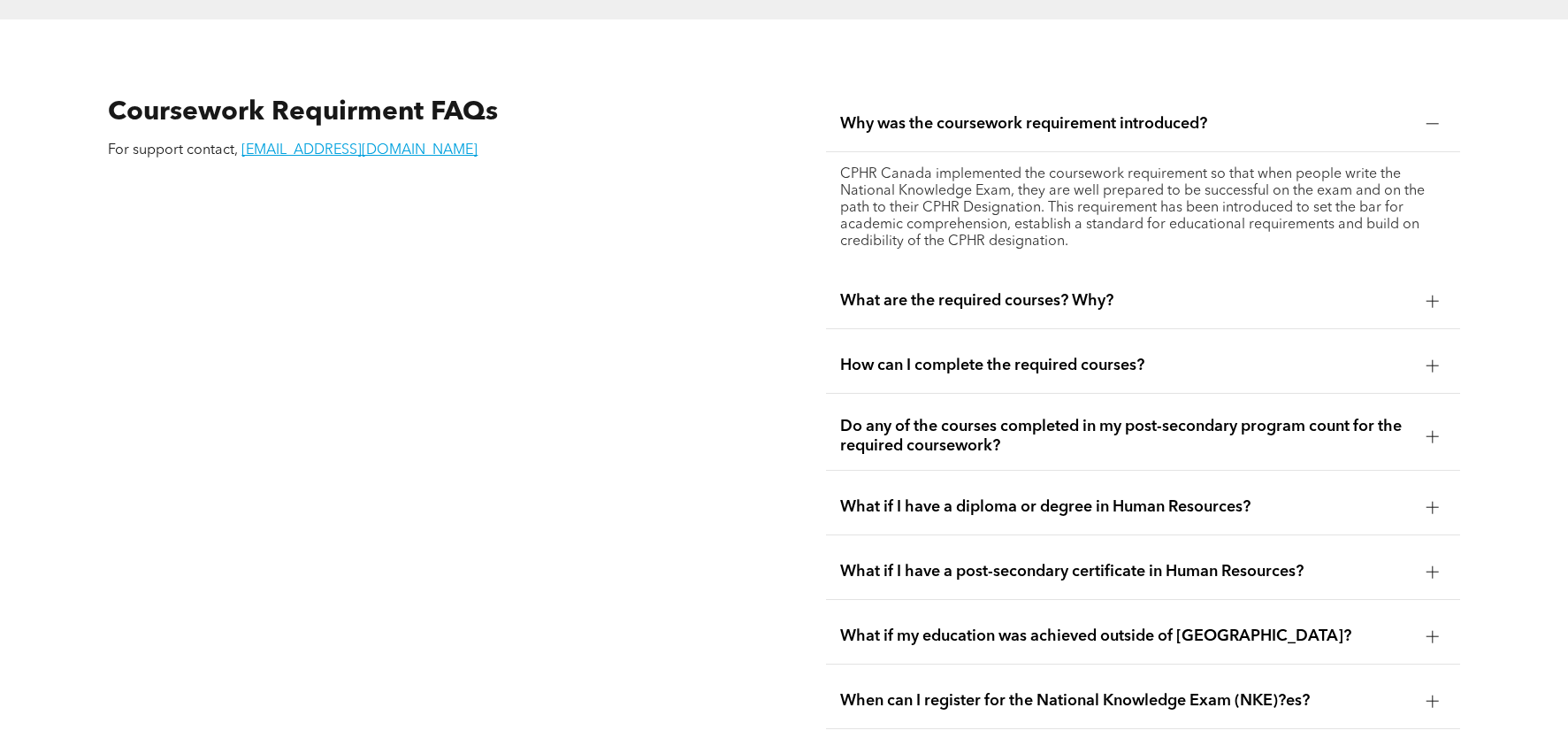
click at [1095, 273] on div "What are the required courses? Why?" at bounding box center [1143, 301] width 635 height 56
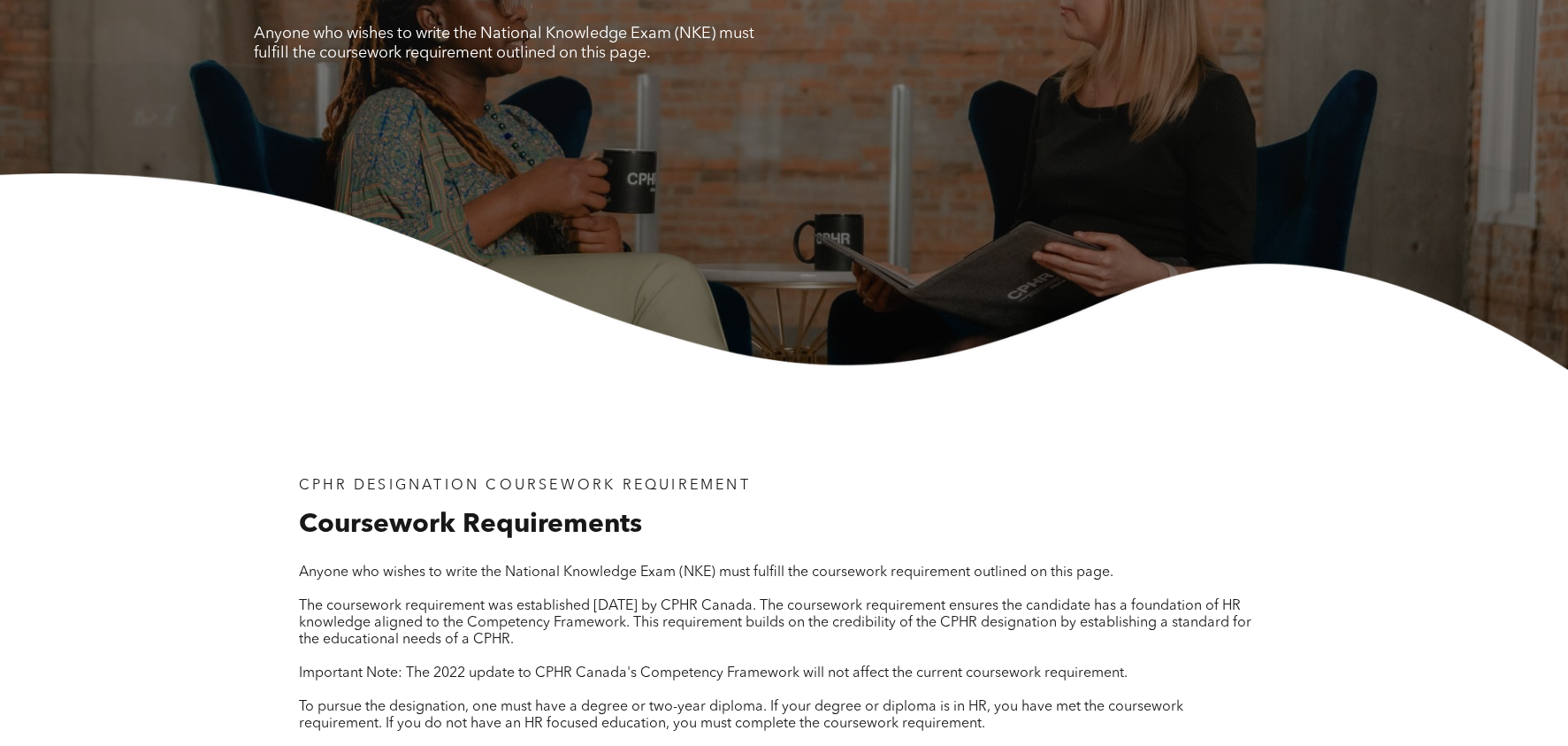
scroll to position [0, 0]
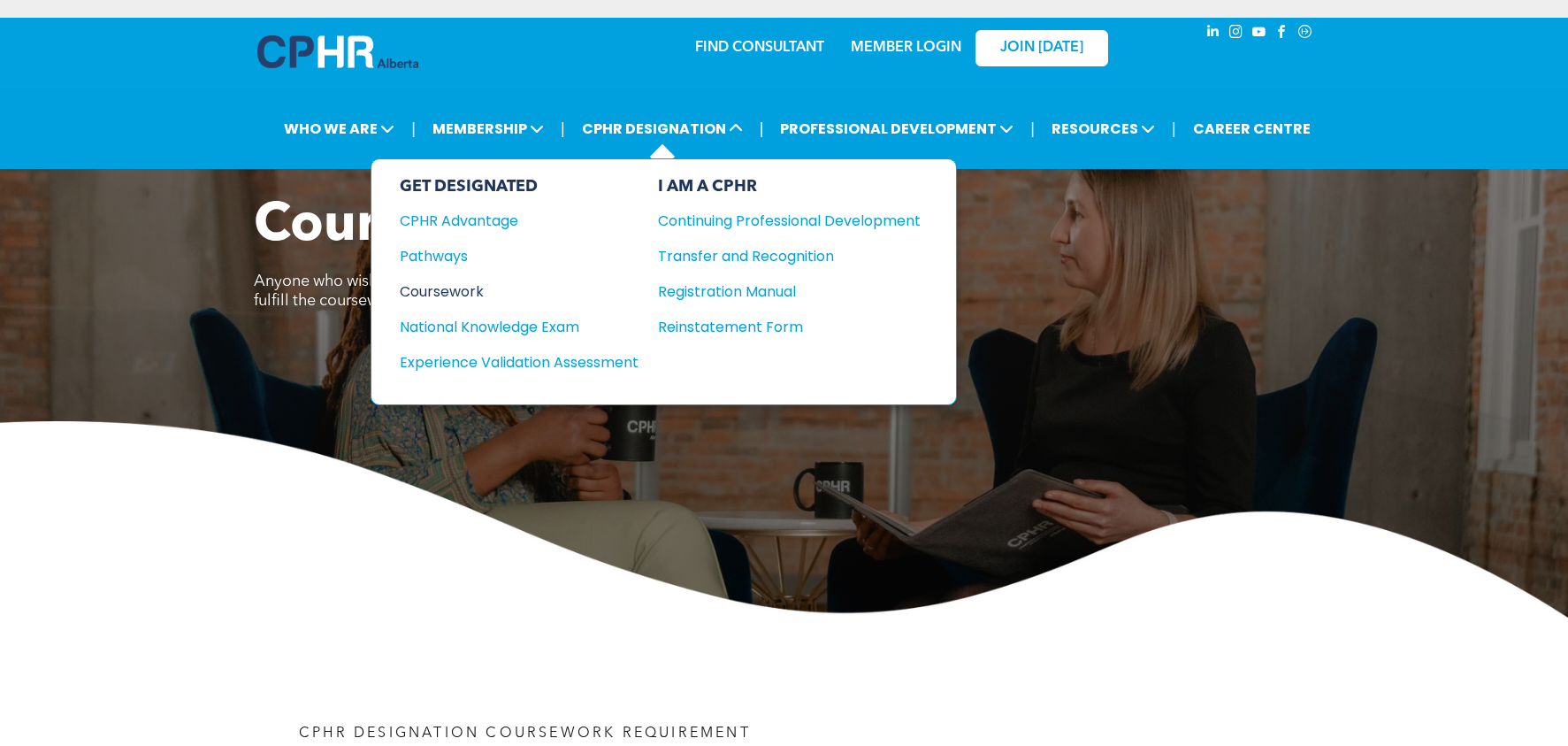
click at [457, 294] on div "Coursework" at bounding box center [507, 291] width 215 height 22
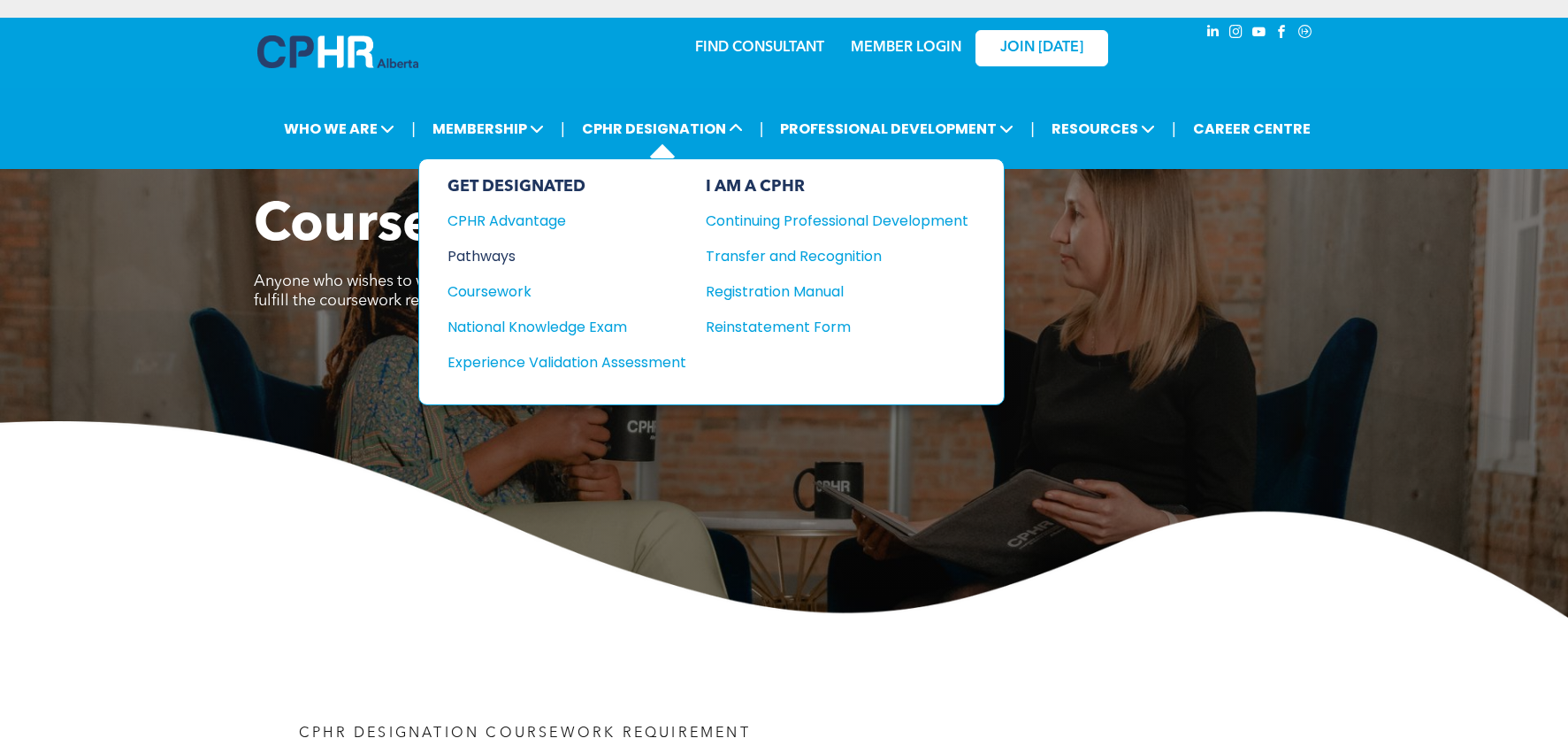
click at [503, 261] on div "Pathways" at bounding box center [555, 256] width 215 height 22
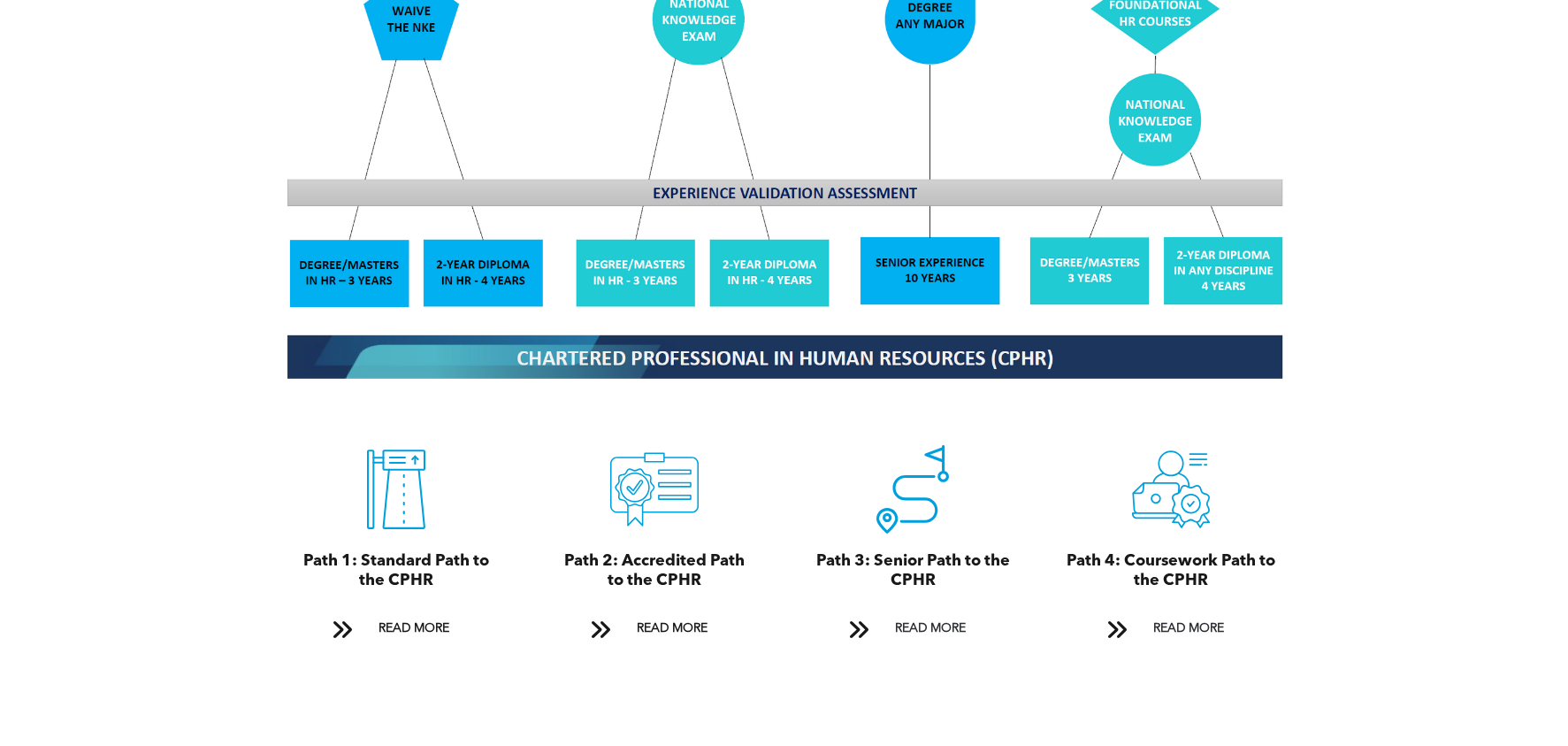
scroll to position [1948, 0]
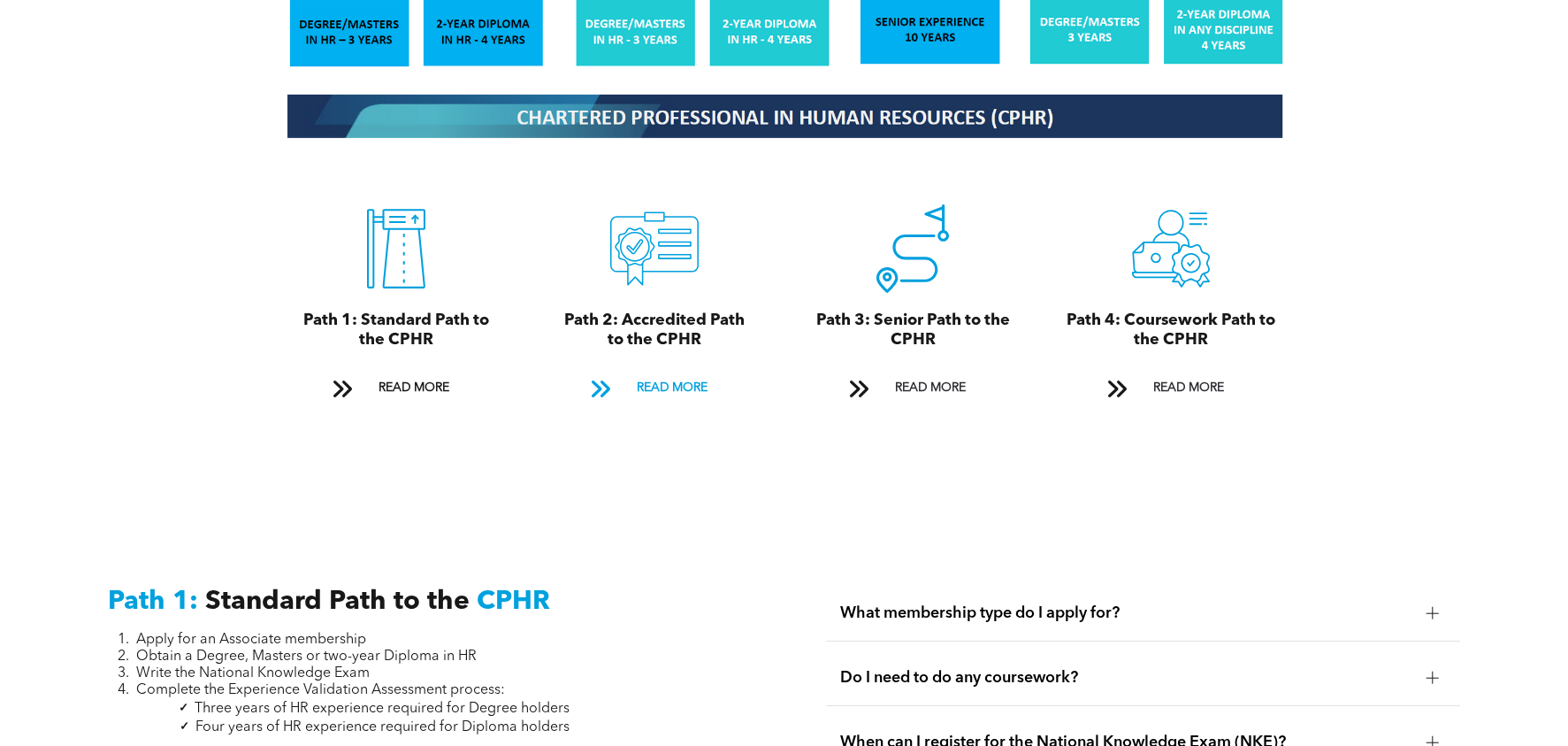
click at [673, 372] on span "READ MORE" at bounding box center [672, 388] width 83 height 33
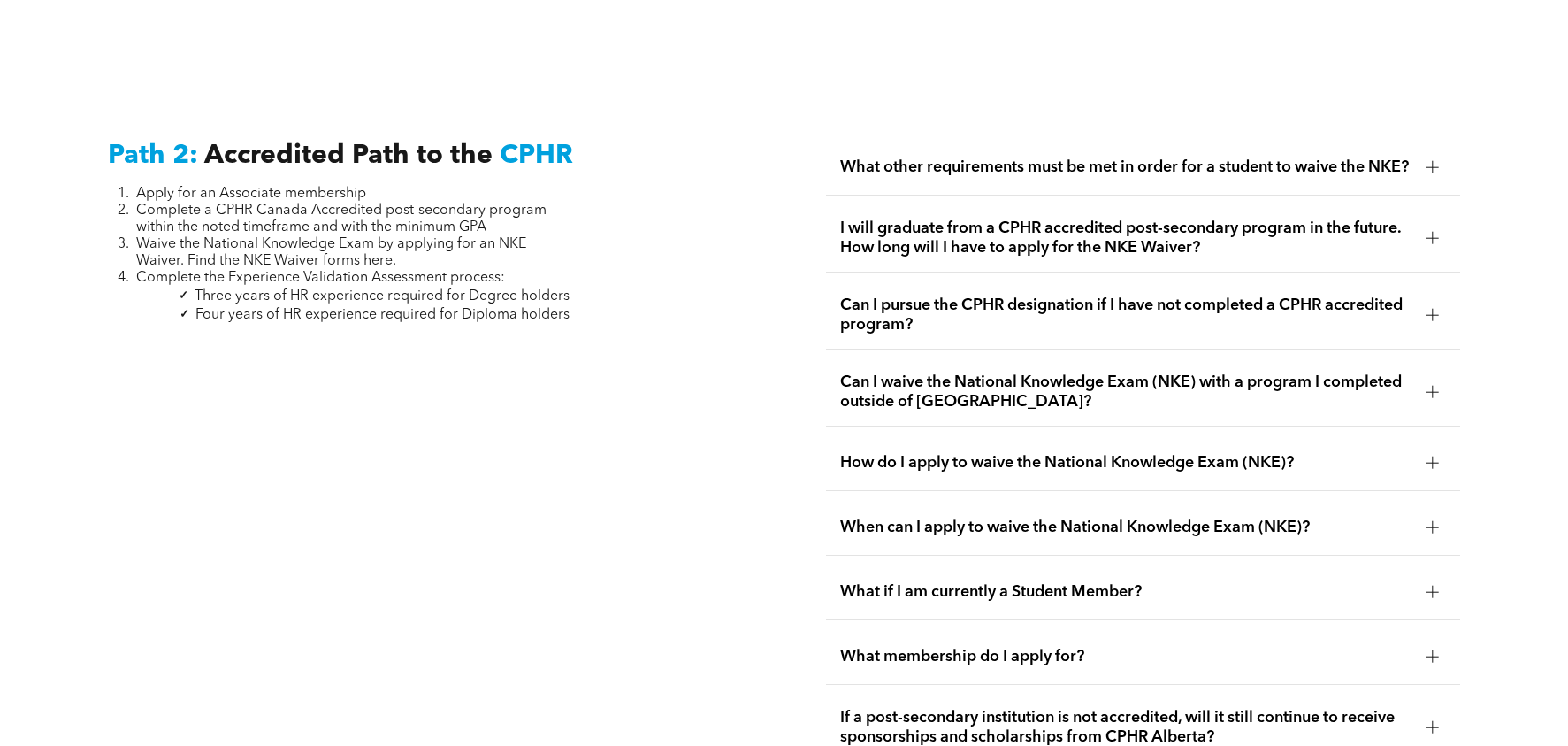
scroll to position [2828, 0]
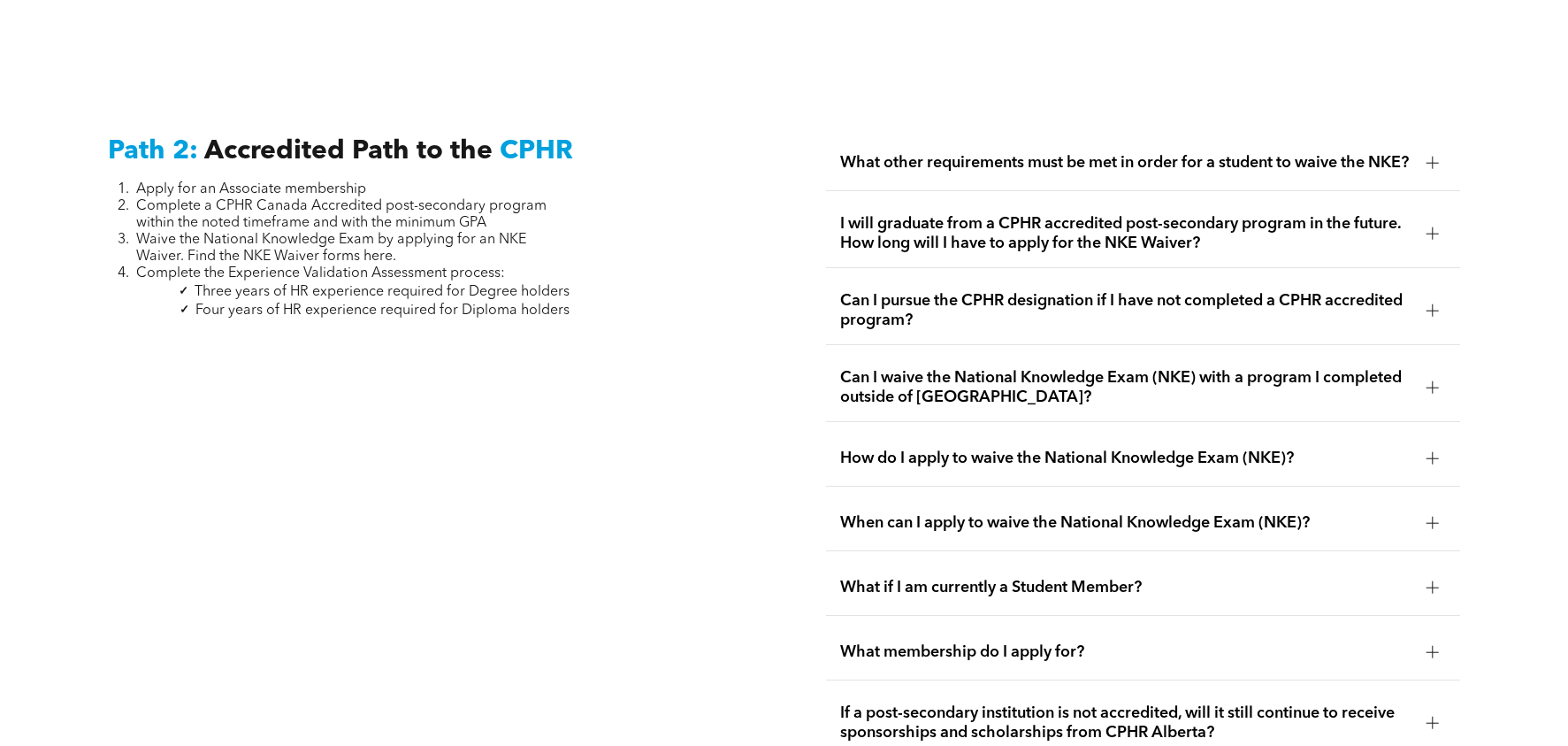
click at [1072, 581] on span "What if I am currently a Student Member?" at bounding box center [1127, 587] width 573 height 20
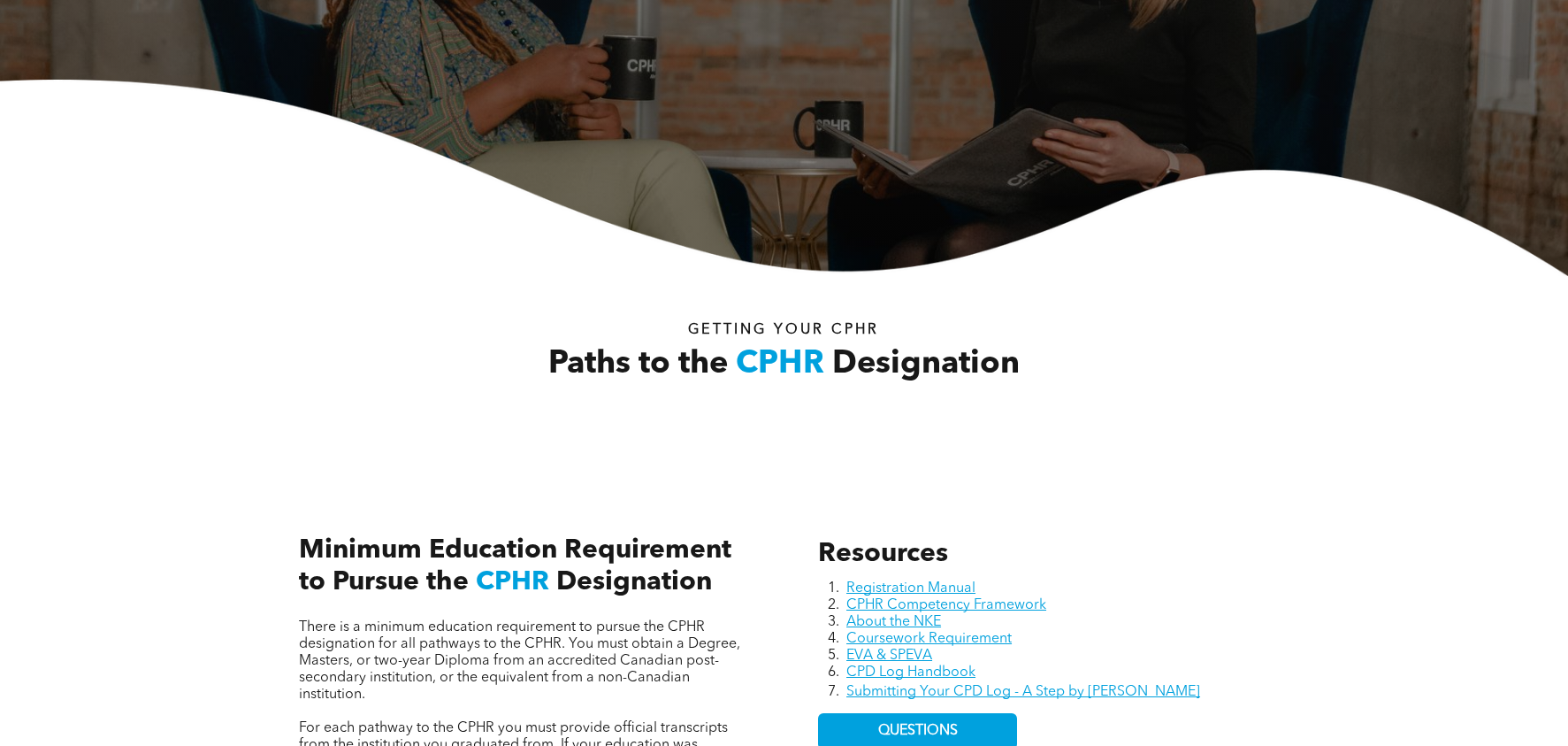
scroll to position [0, 0]
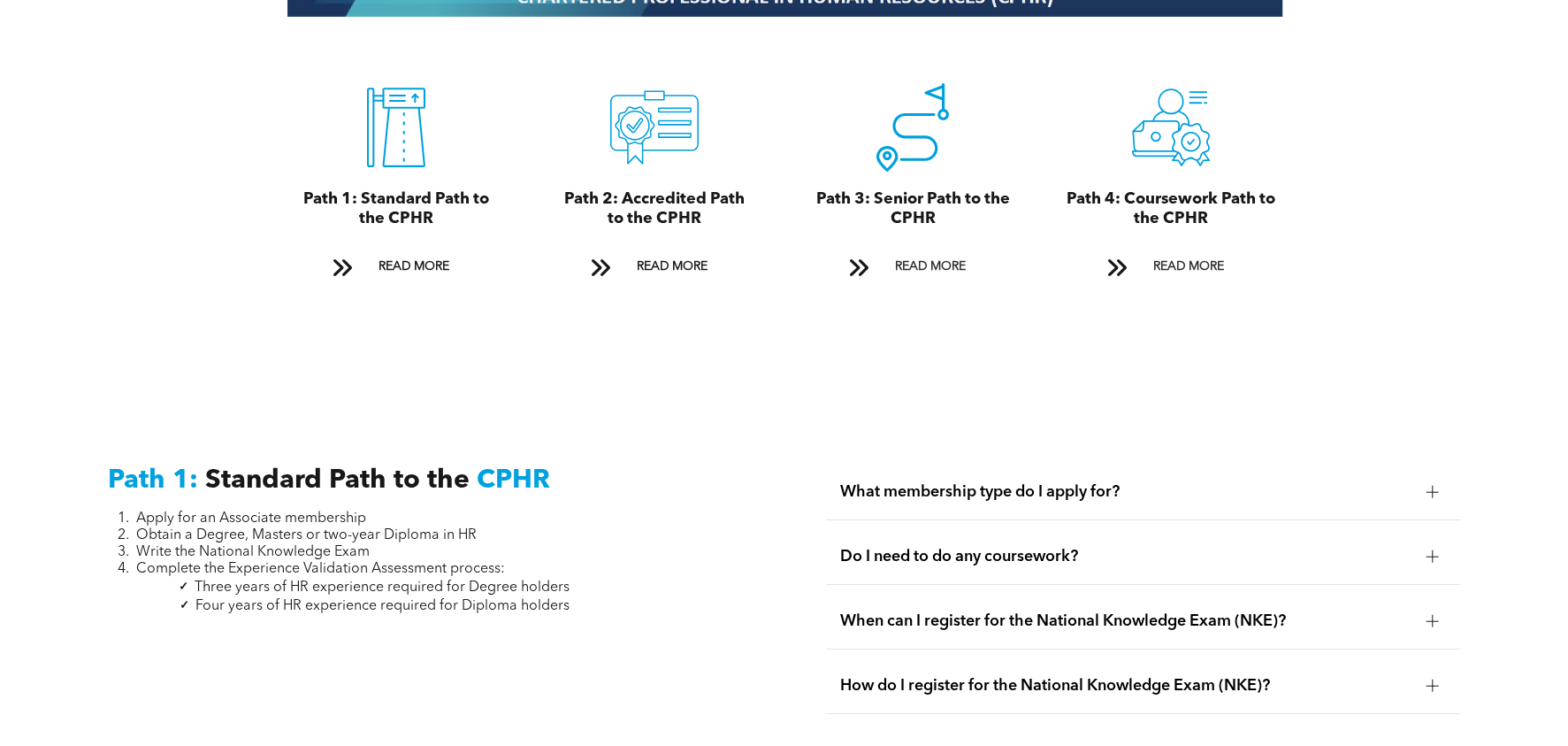
scroll to position [2069, 0]
